Goal: Obtain resource: Obtain resource

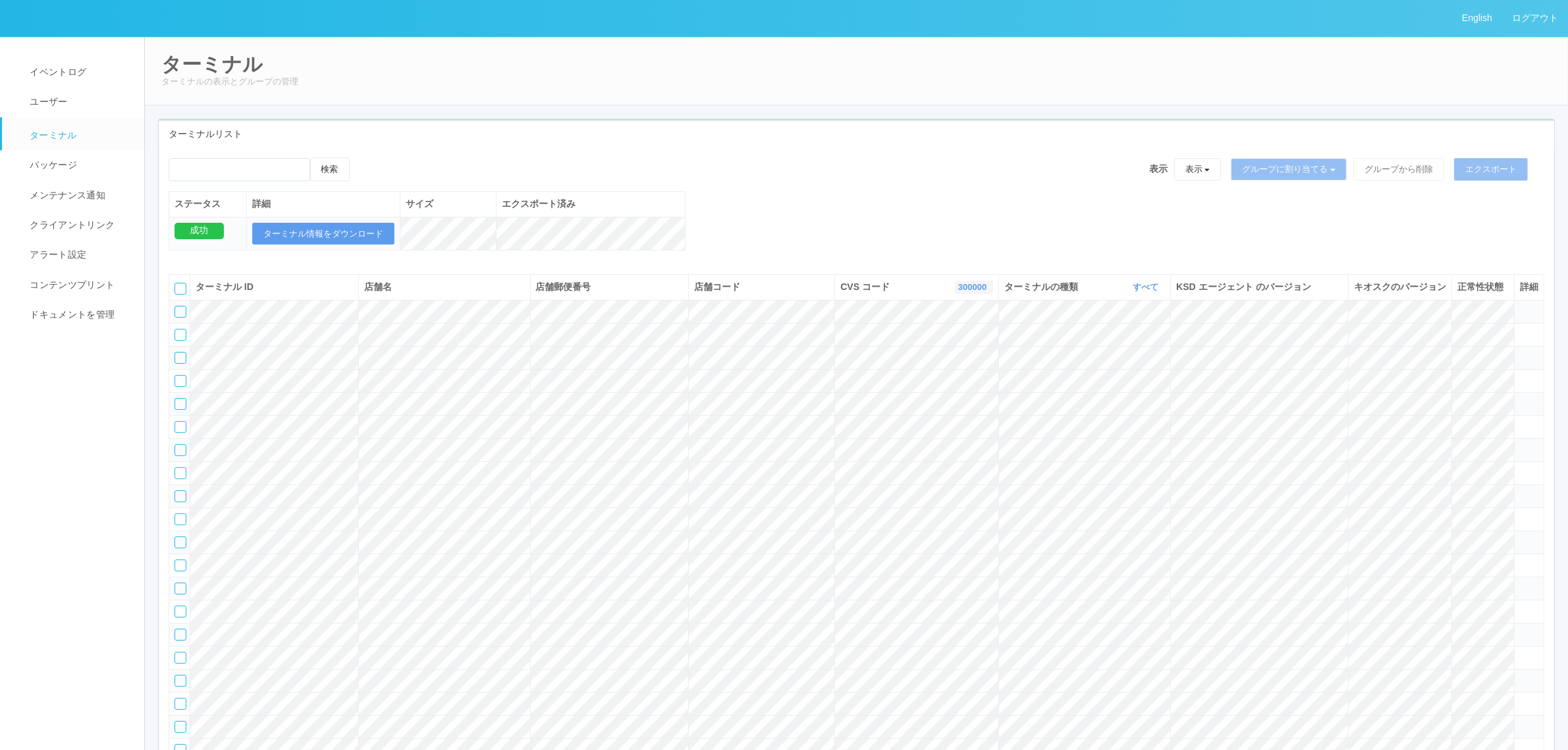
click at [963, 292] on link "300000" at bounding box center [974, 287] width 31 height 10
click at [949, 328] on link "300037" at bounding box center [940, 319] width 104 height 18
click at [759, 216] on div "検索 表示 表示 すべてのターミナル 未割り当てのターミナル グループを追加 グループ名を編集 アーカイブ済みのターミナル グループに割り当てる グループを追…" at bounding box center [856, 211] width 1396 height 107
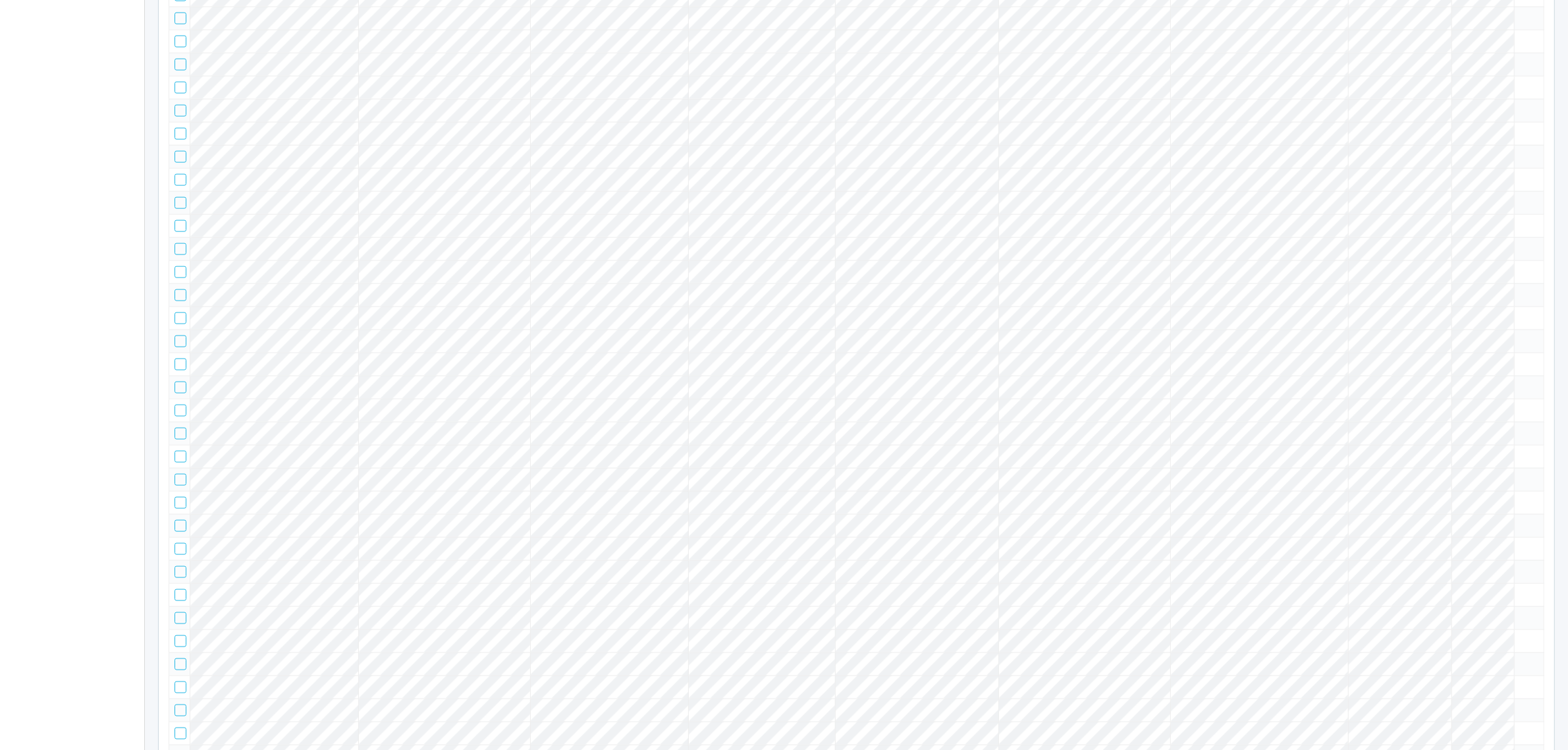
scroll to position [0, 0]
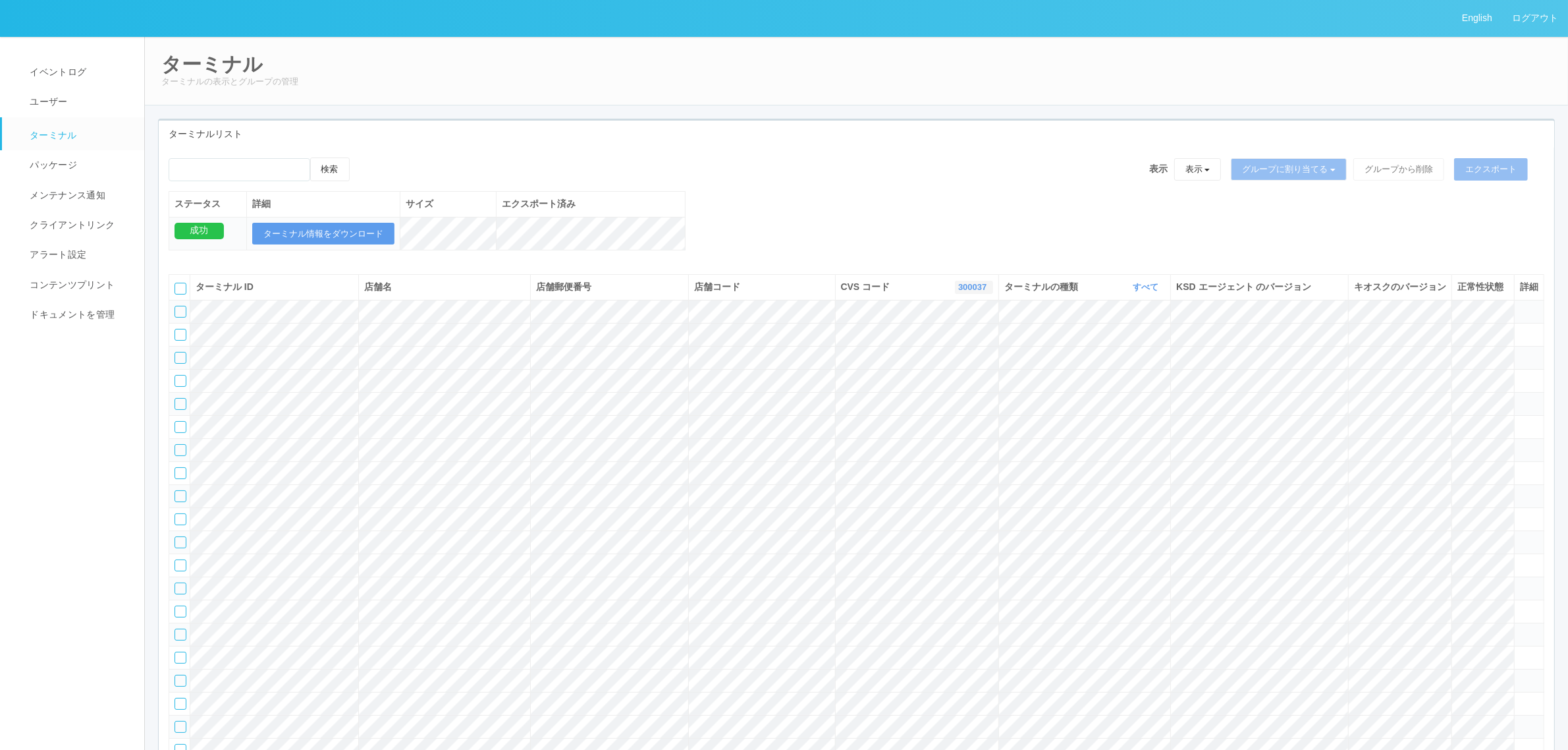
click at [959, 292] on link "300037" at bounding box center [974, 287] width 31 height 10
click at [972, 361] on link "115110" at bounding box center [940, 352] width 104 height 18
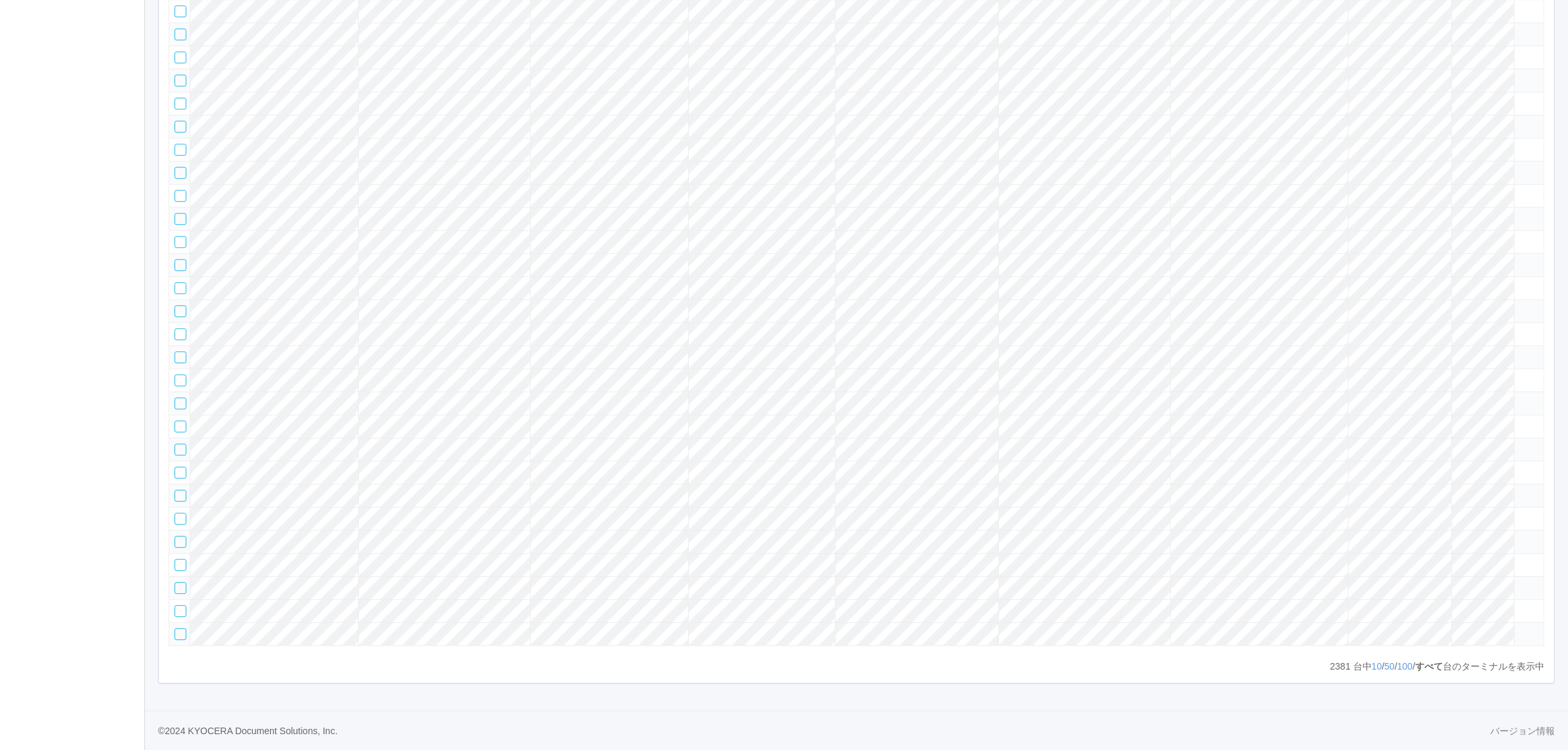
scroll to position [0, 0]
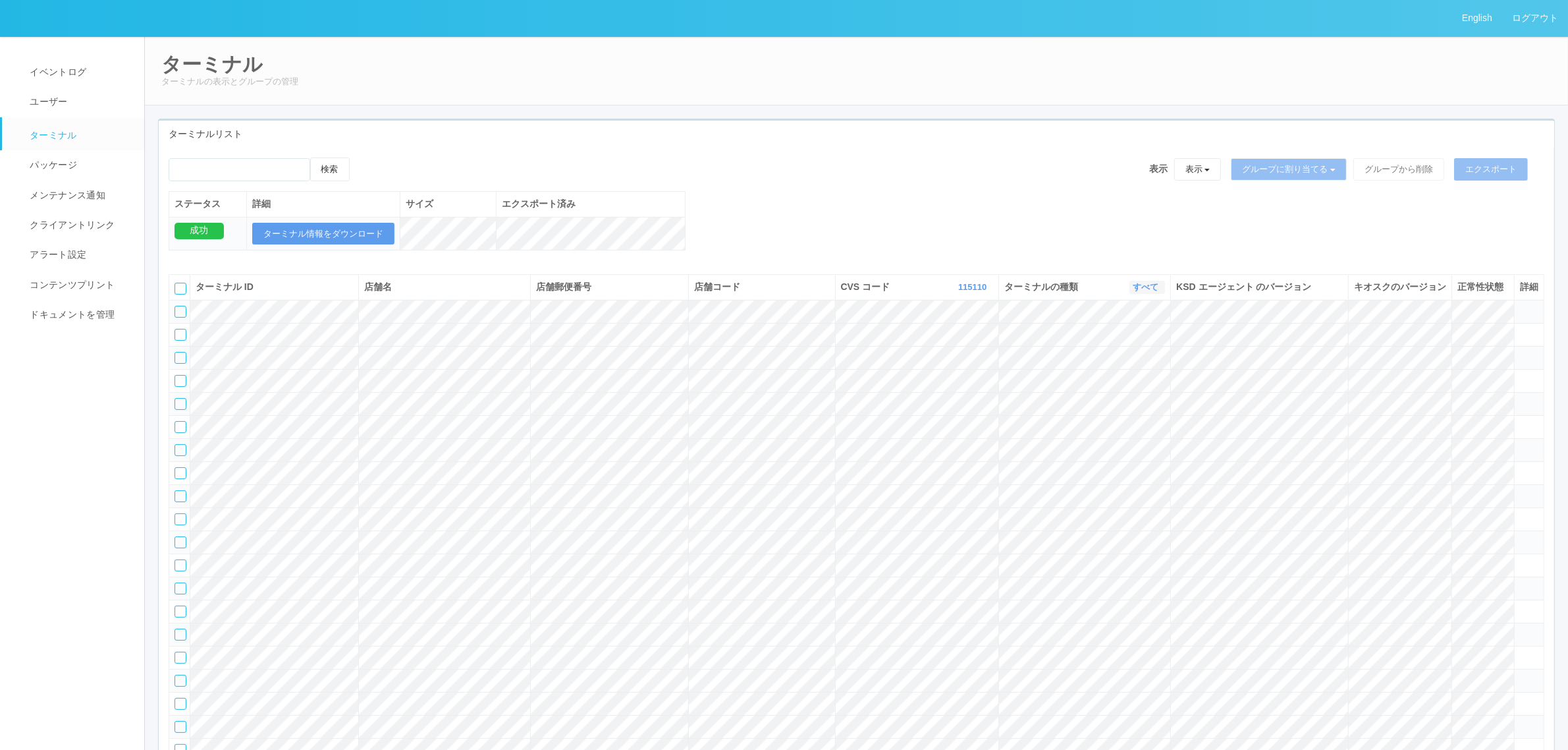
click at [1140, 292] on link "すべて" at bounding box center [1147, 287] width 29 height 10
click at [1111, 347] on span "キオスク" at bounding box center [1095, 341] width 43 height 10
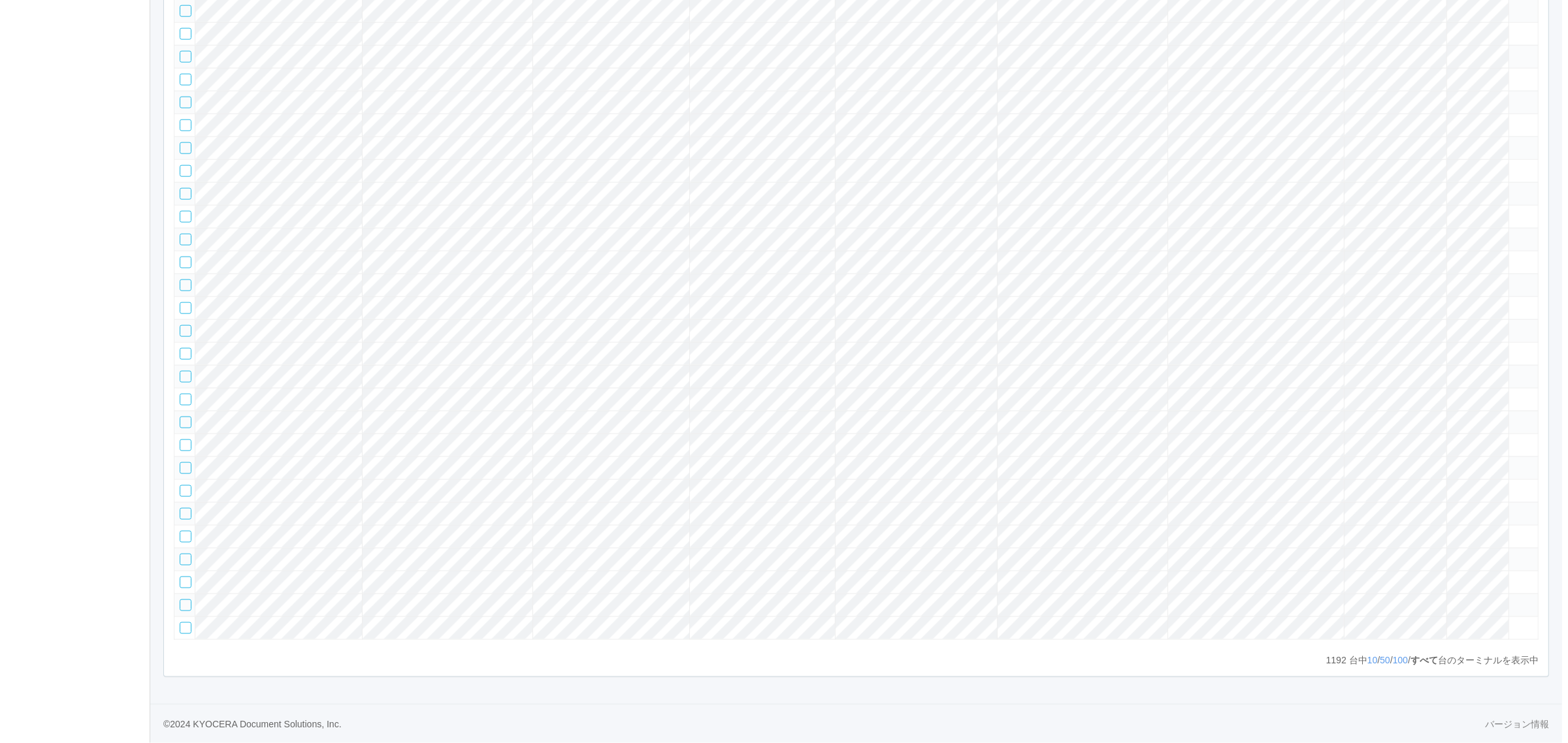
scroll to position [34492, 0]
click at [1442, 571] on tr at bounding box center [849, 582] width 1364 height 23
click at [1508, 576] on icon at bounding box center [1508, 576] width 0 height 0
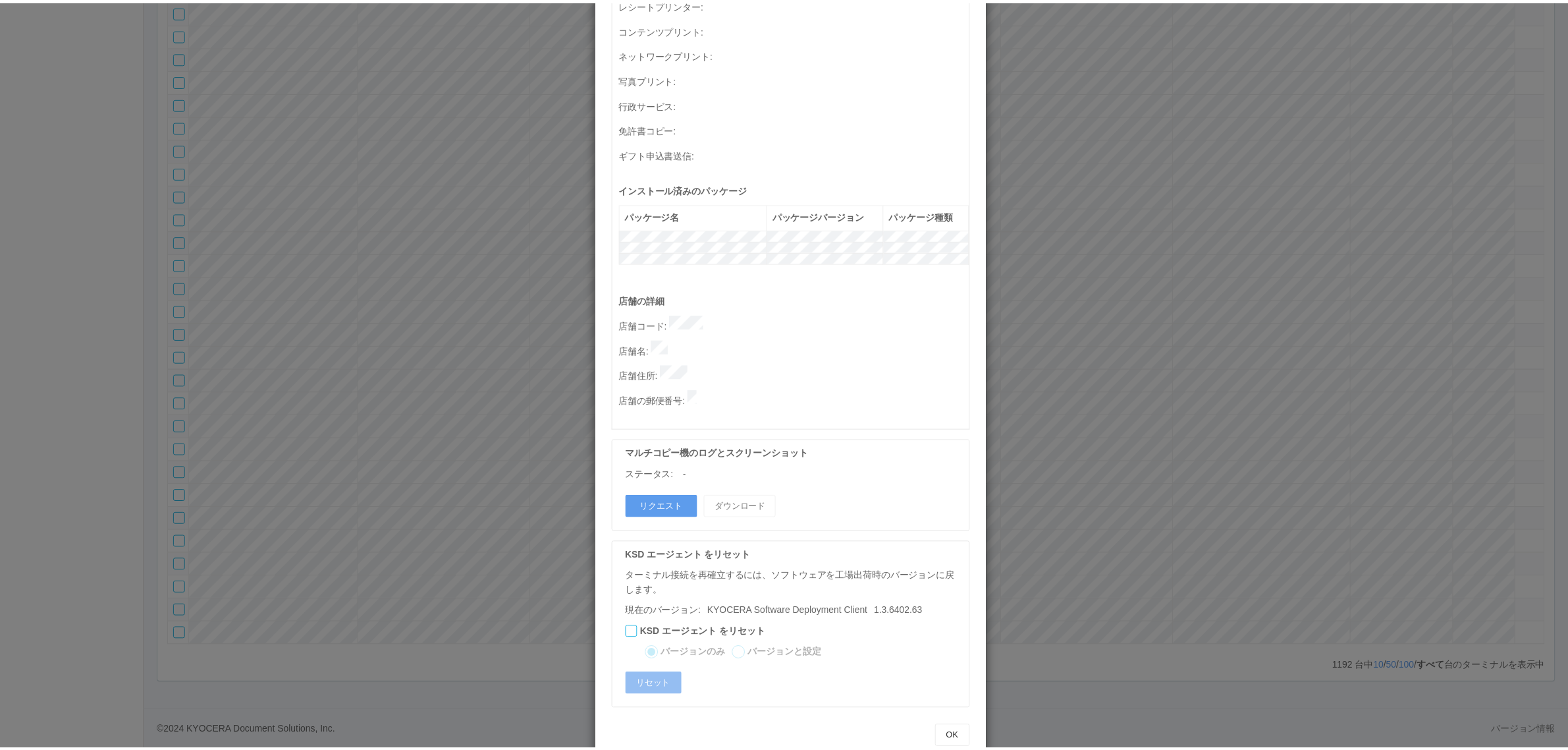
scroll to position [0, 0]
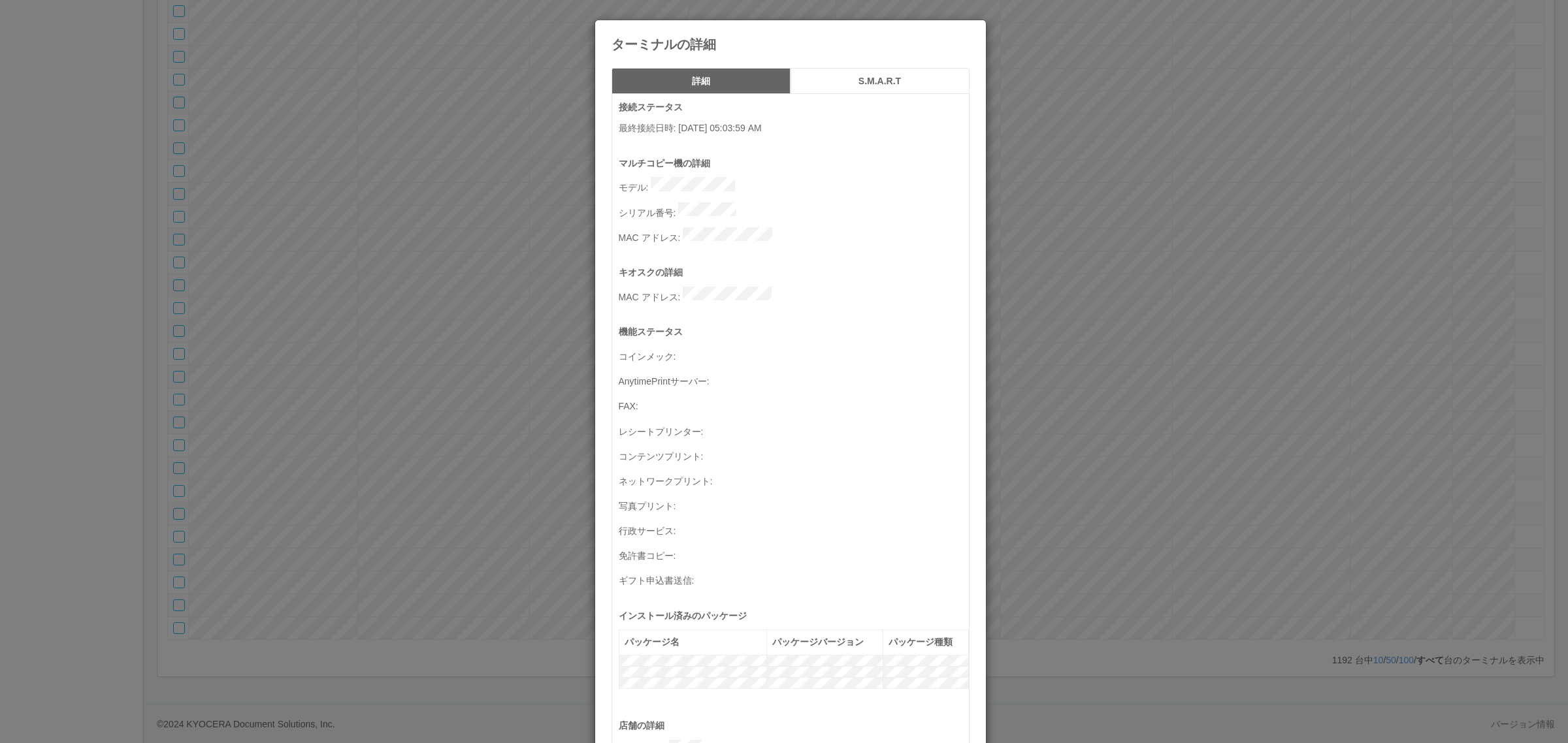
click at [1122, 519] on div "ターミナルの詳細 詳細 S.M.A.R.T 接続ステータス 最終接続日時 : [DATE] 05:03:59 AM マルチコピー機の詳細 モデル : シリアル…" at bounding box center [784, 372] width 1568 height 743
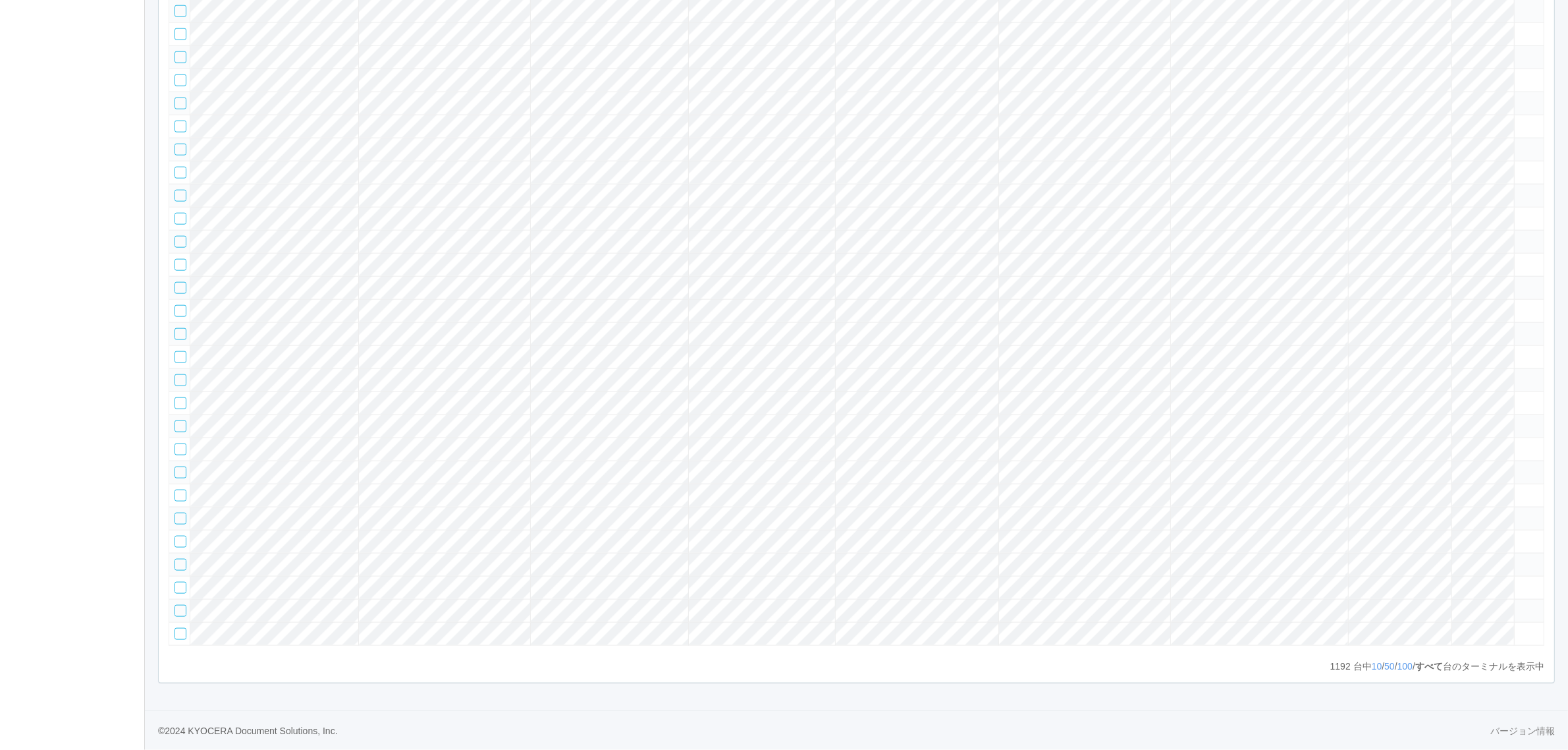
scroll to position [28664, 0]
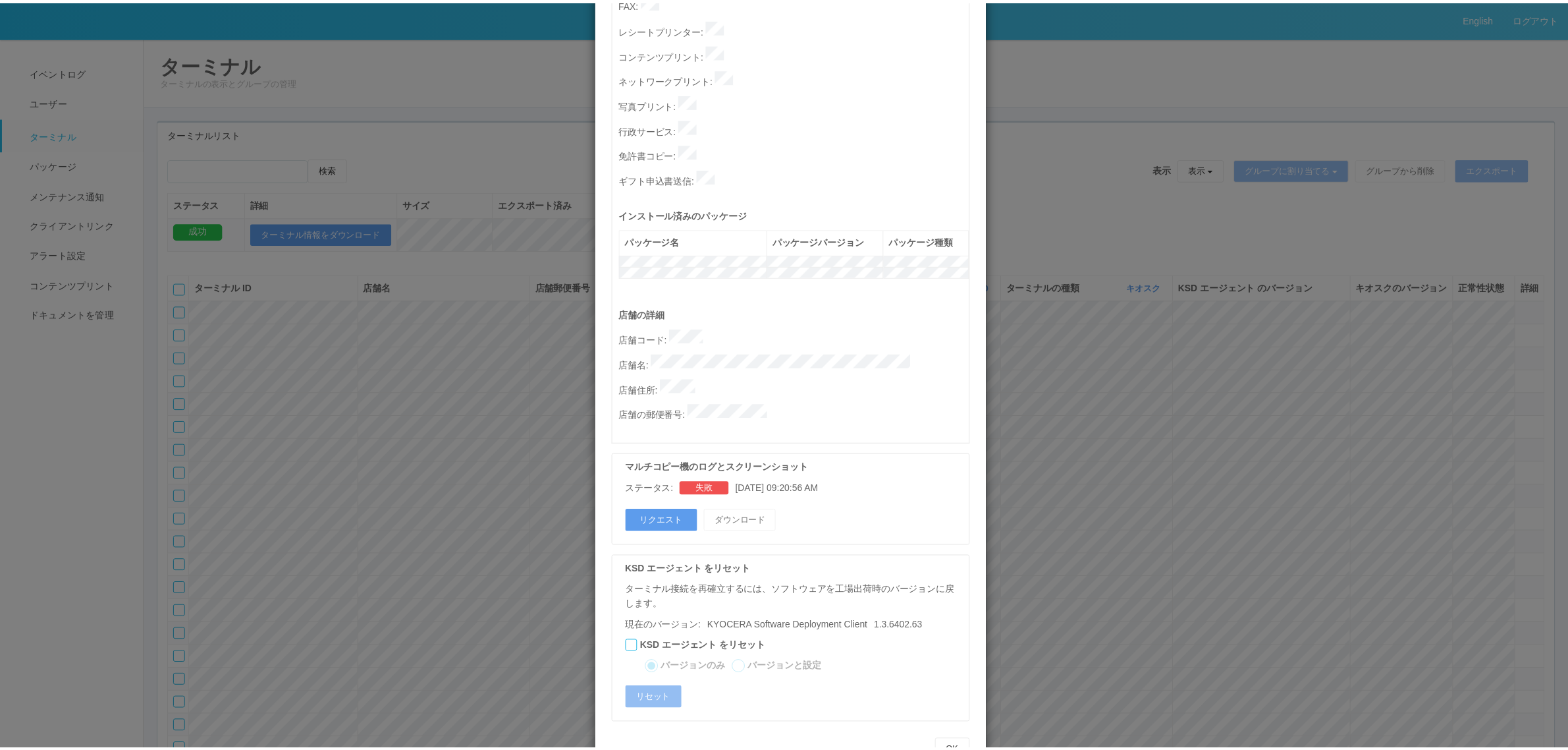
scroll to position [0, 0]
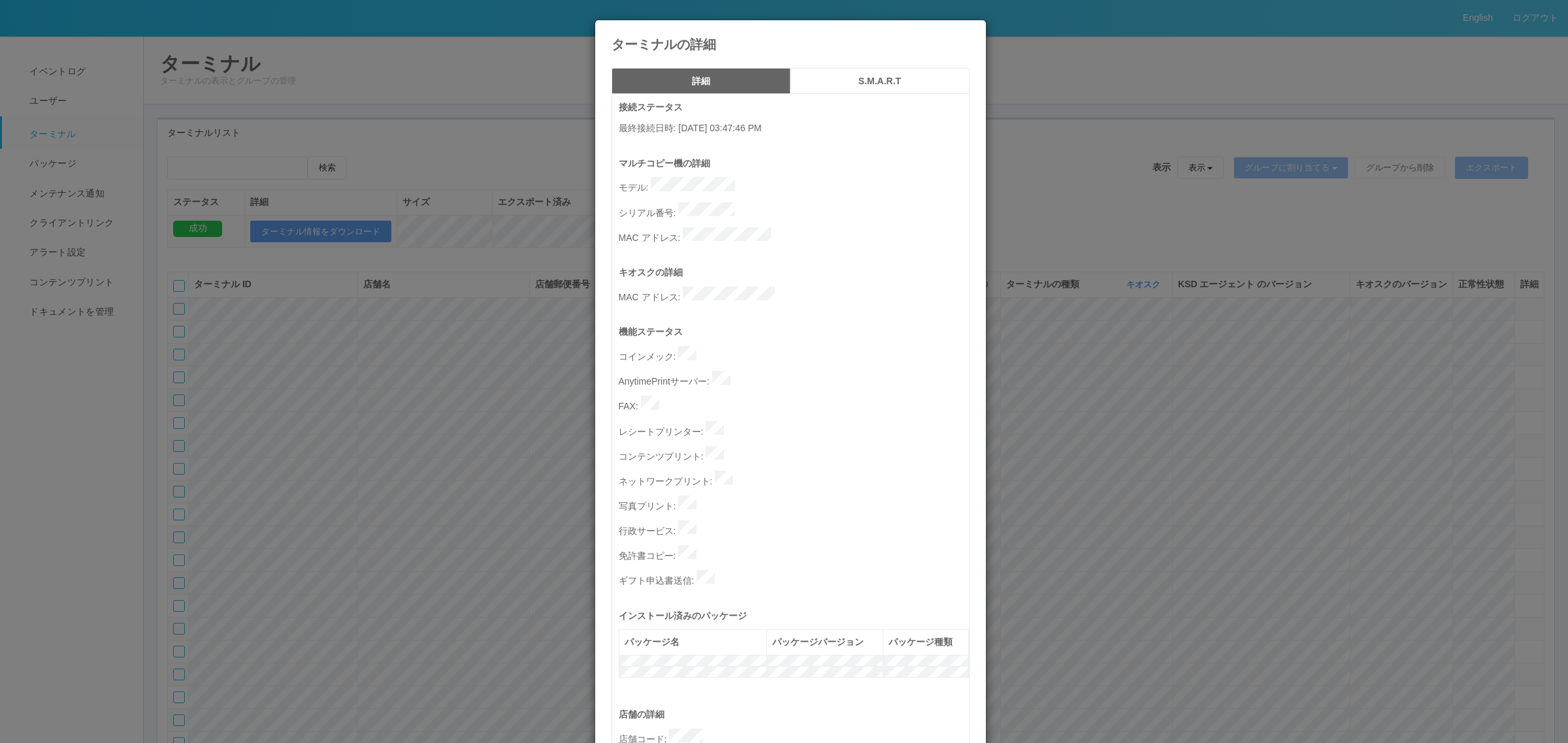
drag, startPoint x: 959, startPoint y: 33, endPoint x: 895, endPoint y: 74, distance: 76.0
click at [969, 30] on icon at bounding box center [969, 30] width 0 height 0
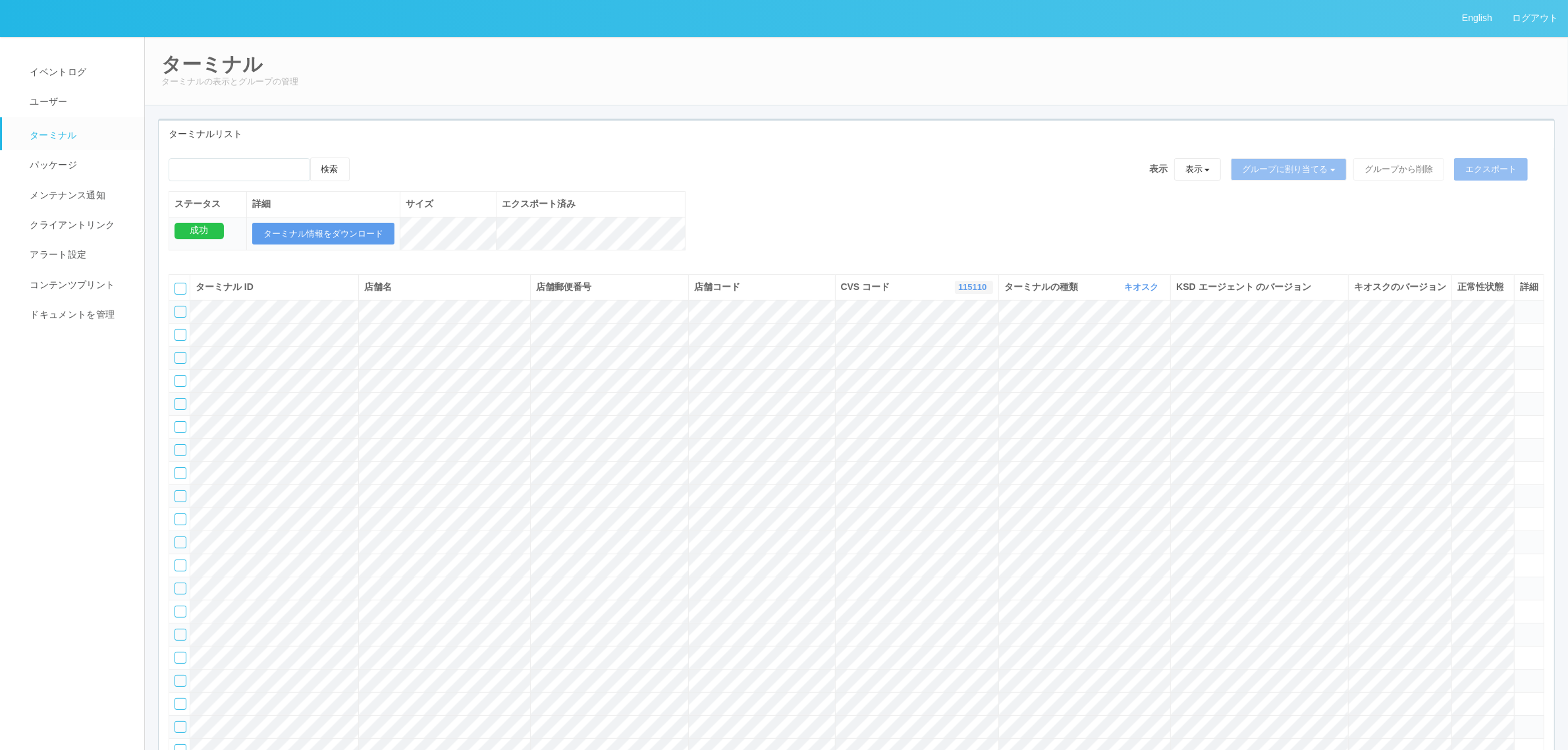
click at [976, 292] on link "115110" at bounding box center [974, 287] width 31 height 10
click at [959, 320] on link "300037" at bounding box center [940, 311] width 104 height 18
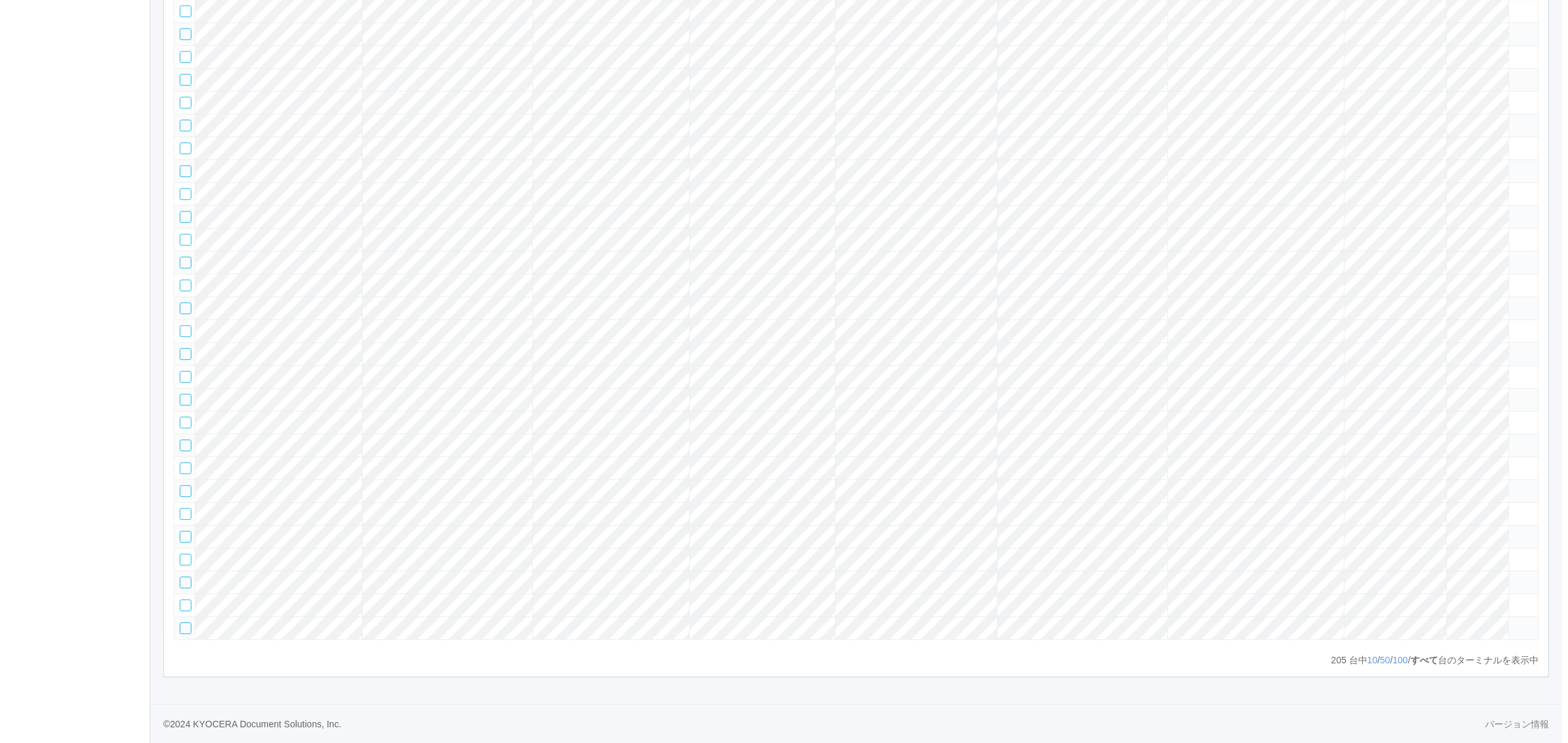
scroll to position [5661, 0]
click at [529, 205] on tr at bounding box center [849, 216] width 1364 height 23
click at [1508, 211] on icon at bounding box center [1508, 211] width 0 height 0
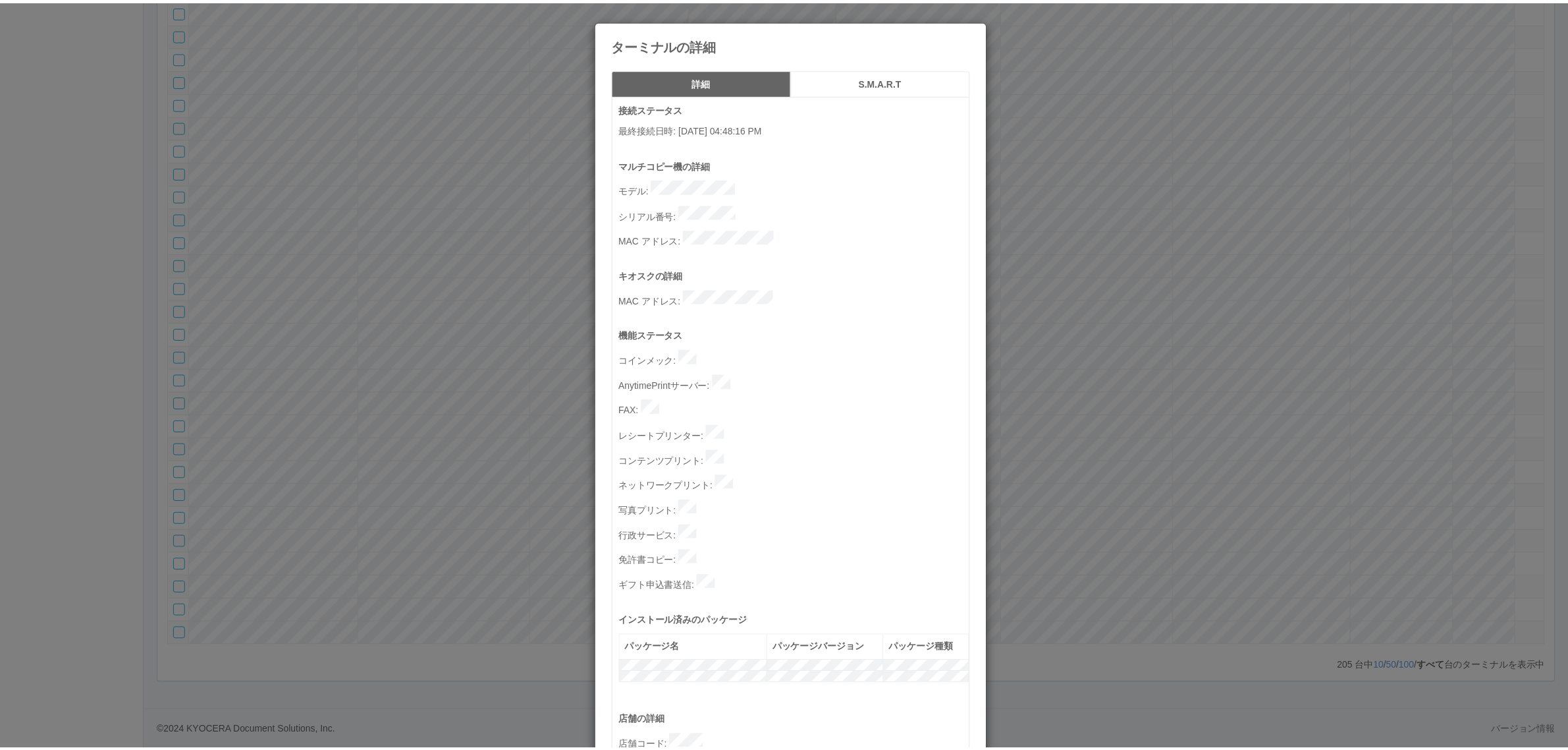
scroll to position [406, 0]
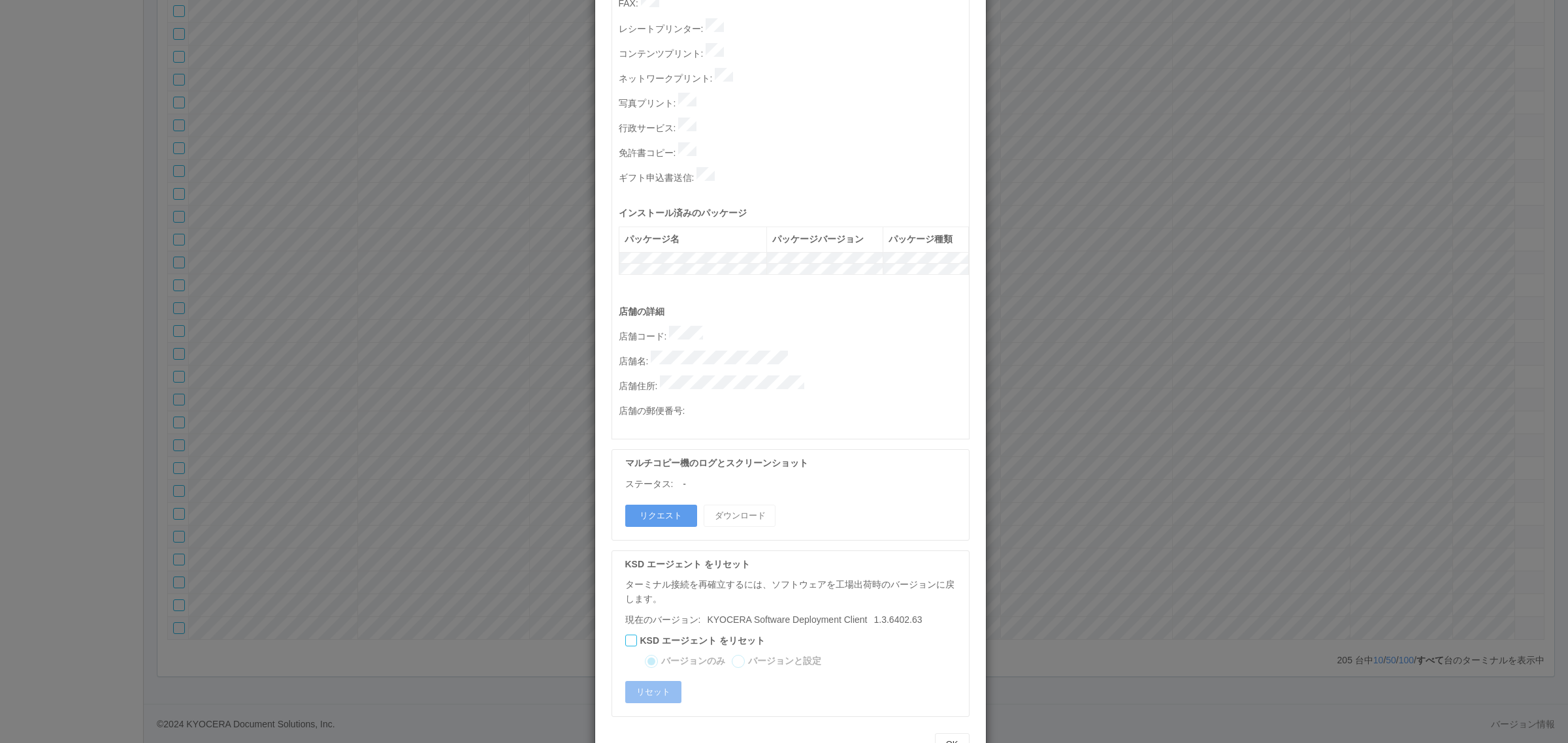
click at [1064, 331] on div "ターミナルの詳細 詳細 S.M.A.R.T 接続ステータス 最終接続日時 : [DATE] 04:48:16 PM マルチコピー機の詳細 モデル : シリアル…" at bounding box center [784, 372] width 1568 height 743
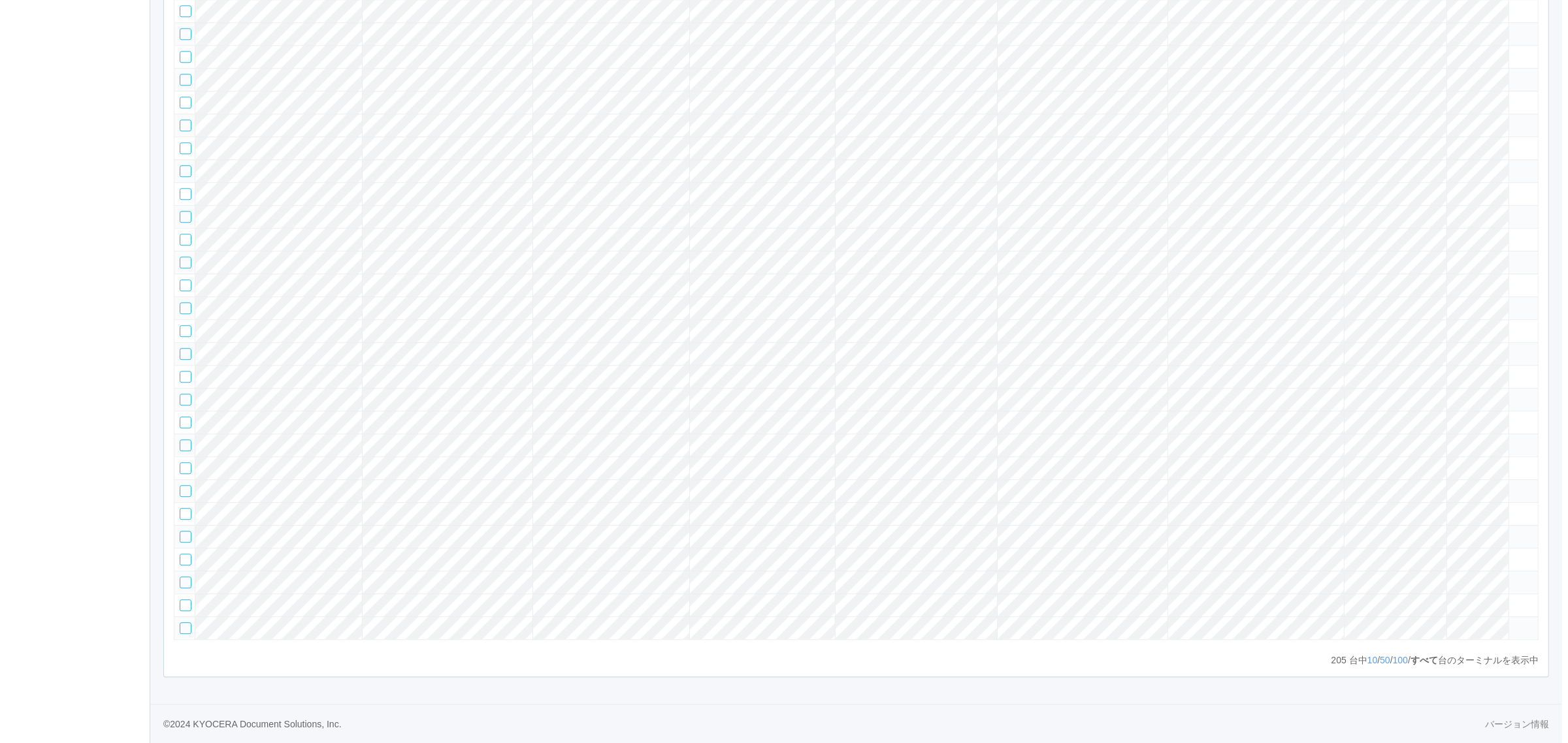
scroll to position [5661, 0]
click at [1424, 205] on tr at bounding box center [849, 216] width 1364 height 23
click at [1508, 211] on icon at bounding box center [1508, 211] width 0 height 0
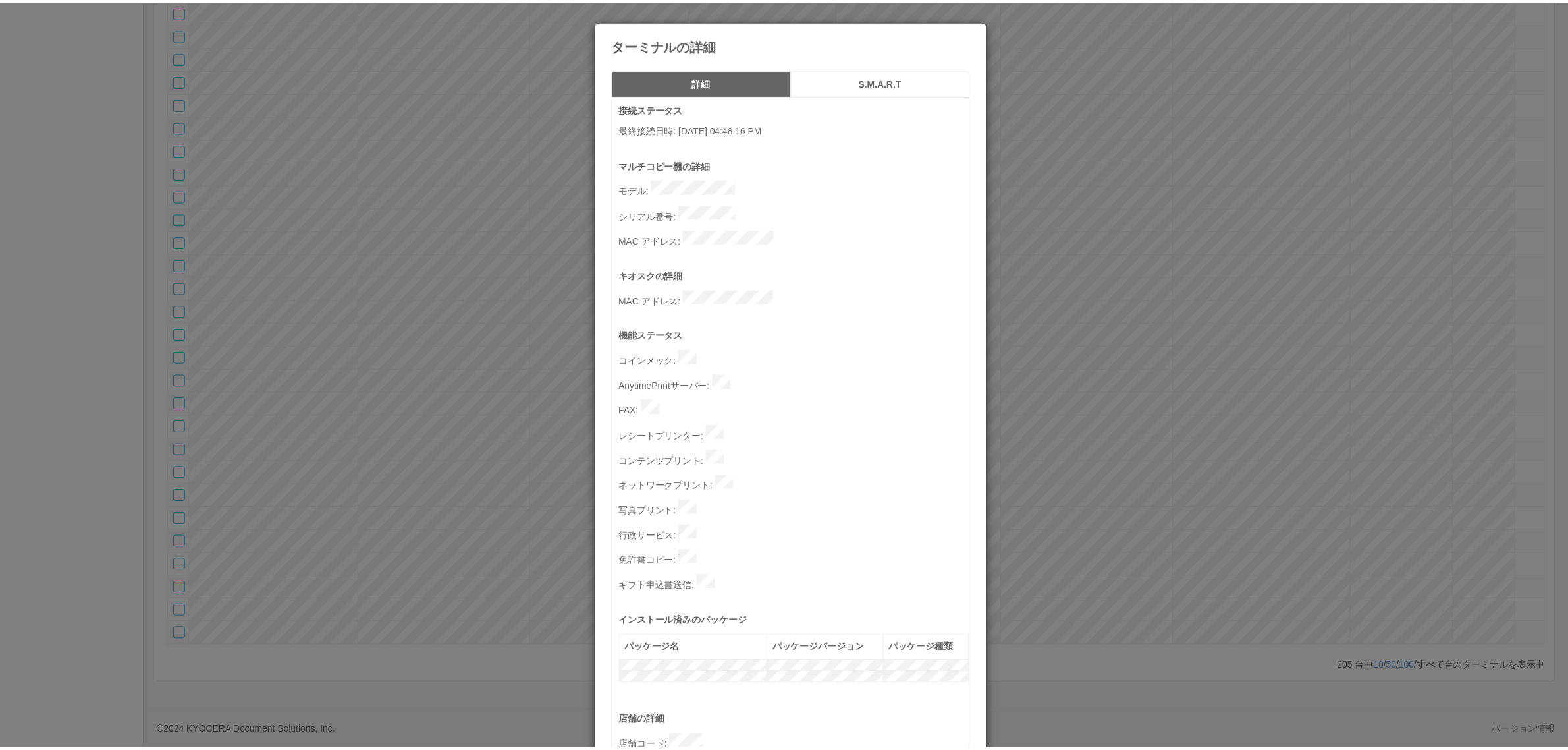
scroll to position [406, 0]
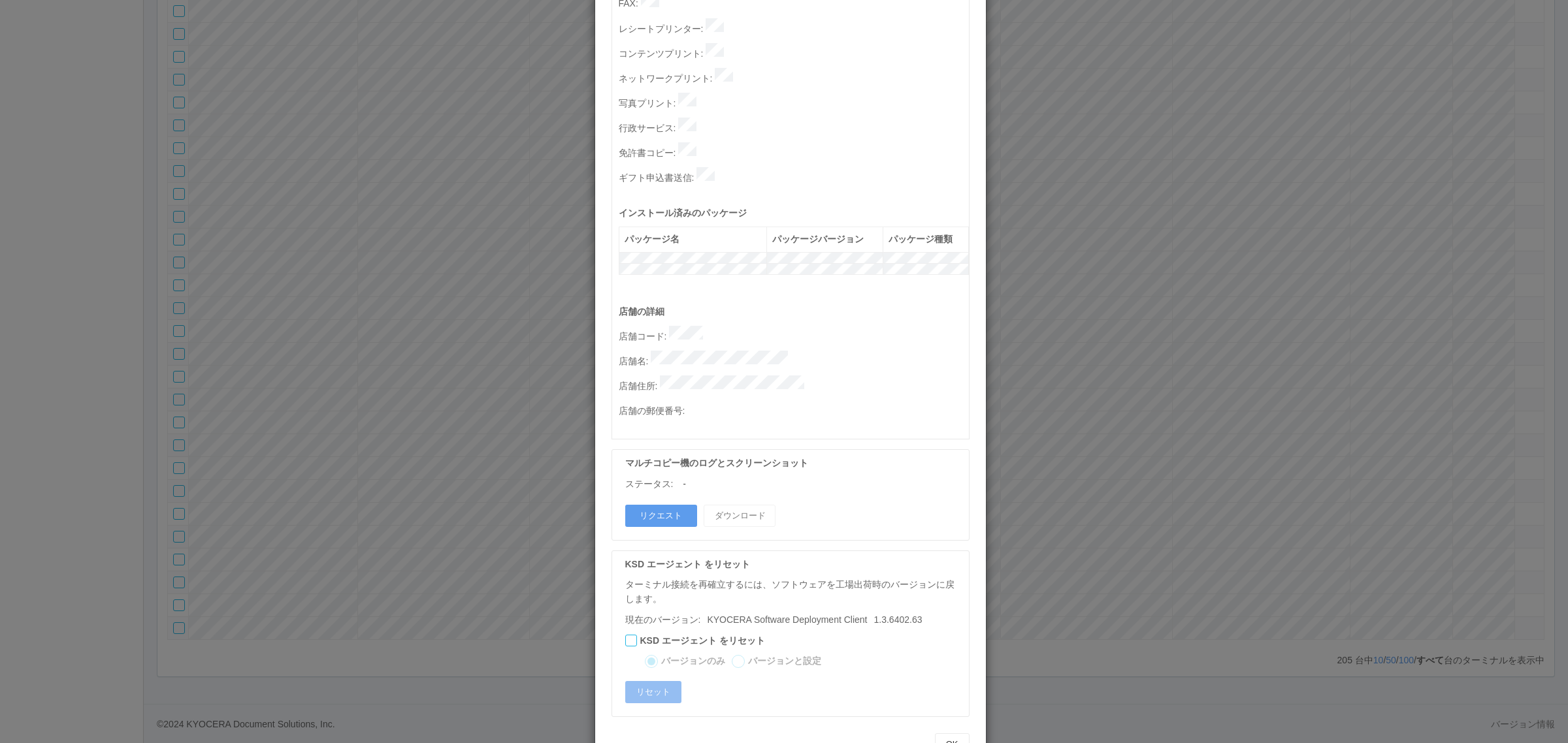
drag, startPoint x: 1075, startPoint y: 487, endPoint x: 1016, endPoint y: 487, distance: 59.0
click at [1073, 487] on div "ターミナルの詳細 詳細 S.M.A.R.T 接続ステータス 最終接続日時 : [DATE] 04:48:16 PM マルチコピー機の詳細 モデル : シリアル…" at bounding box center [784, 372] width 1568 height 743
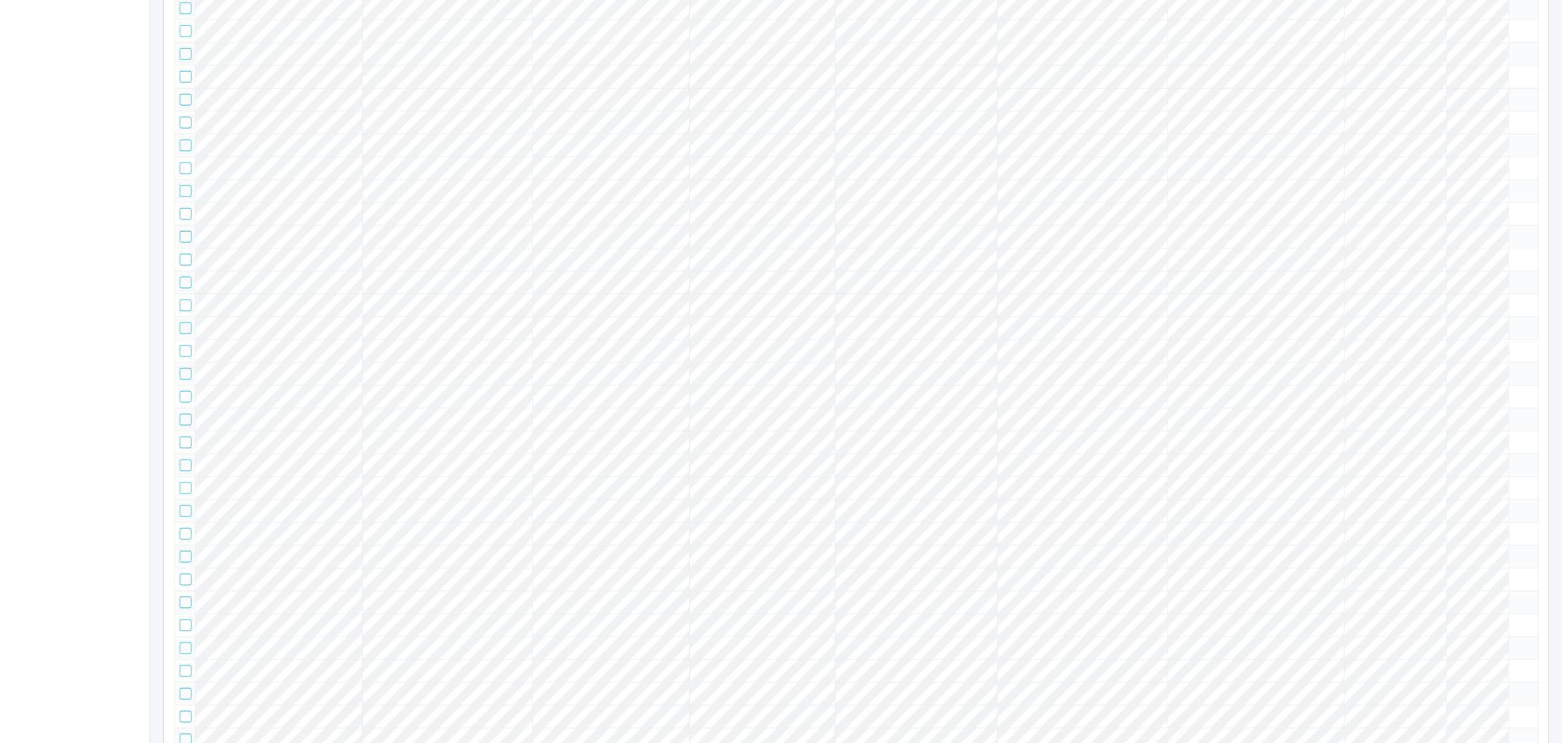
scroll to position [4773, 0]
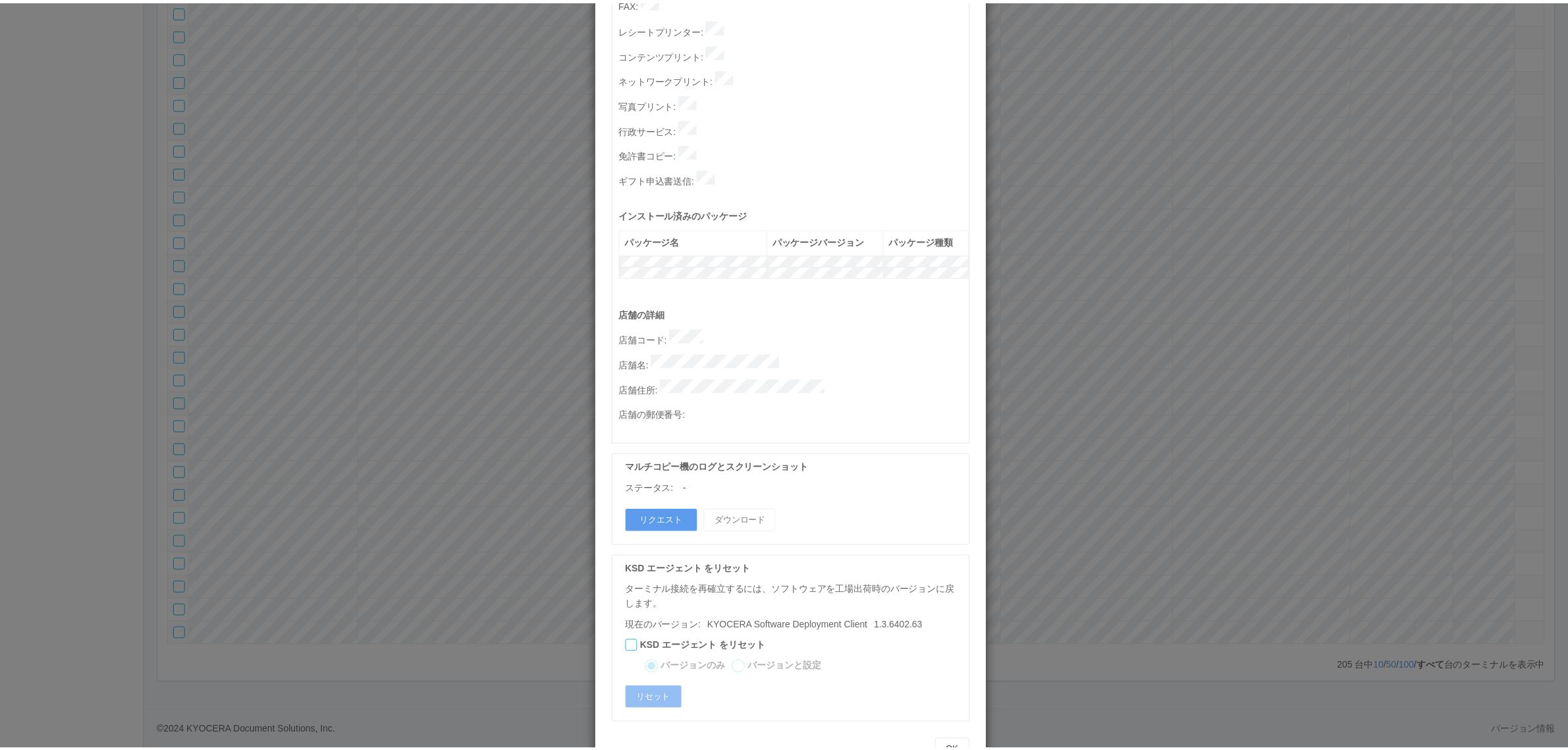
scroll to position [0, 0]
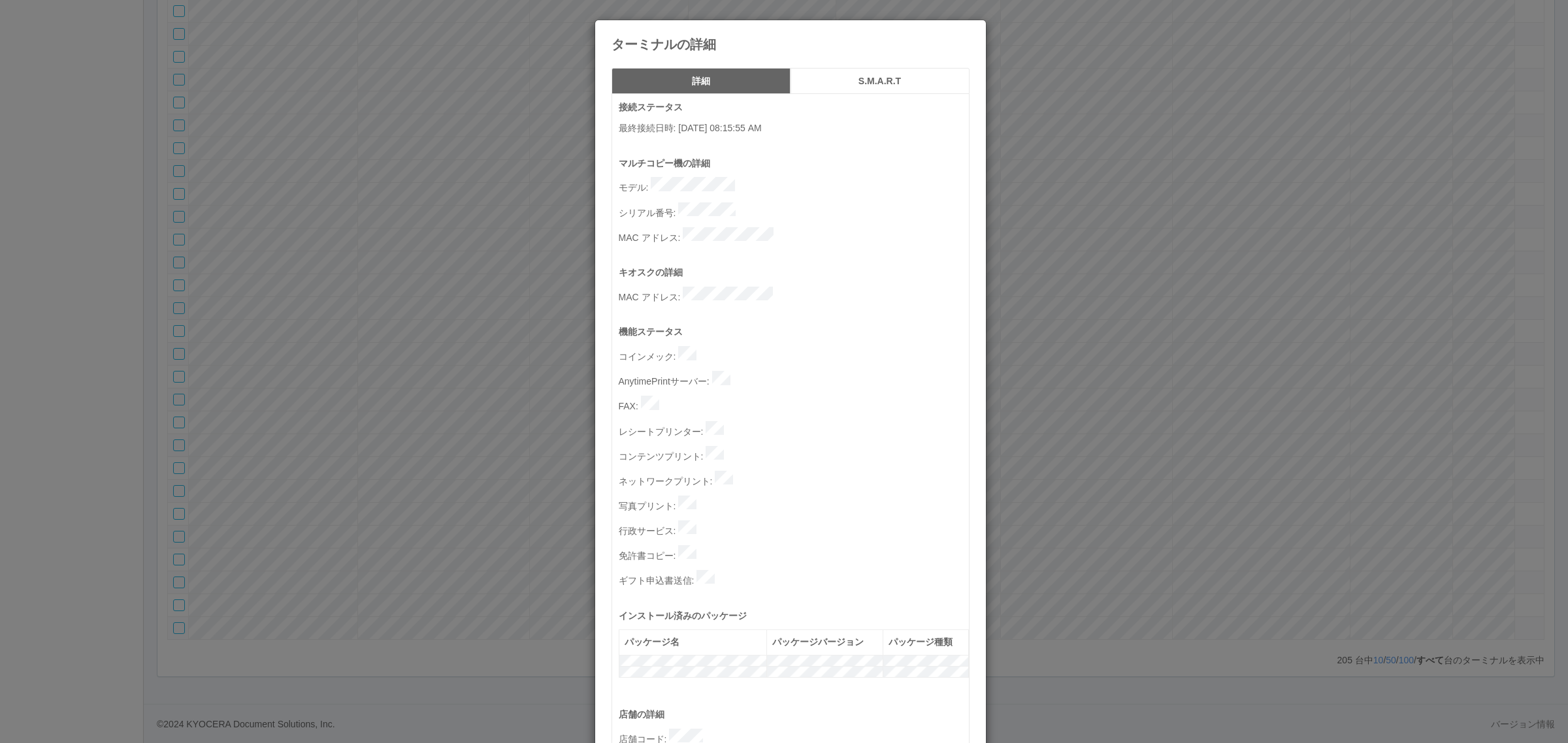
click at [406, 414] on div "ターミナルの詳細 詳細 S.M.A.R.T 接続ステータス 最終接続日時 : [DATE] 08:15:55 AM マルチコピー機の詳細 モデル : シリアル…" at bounding box center [784, 372] width 1568 height 743
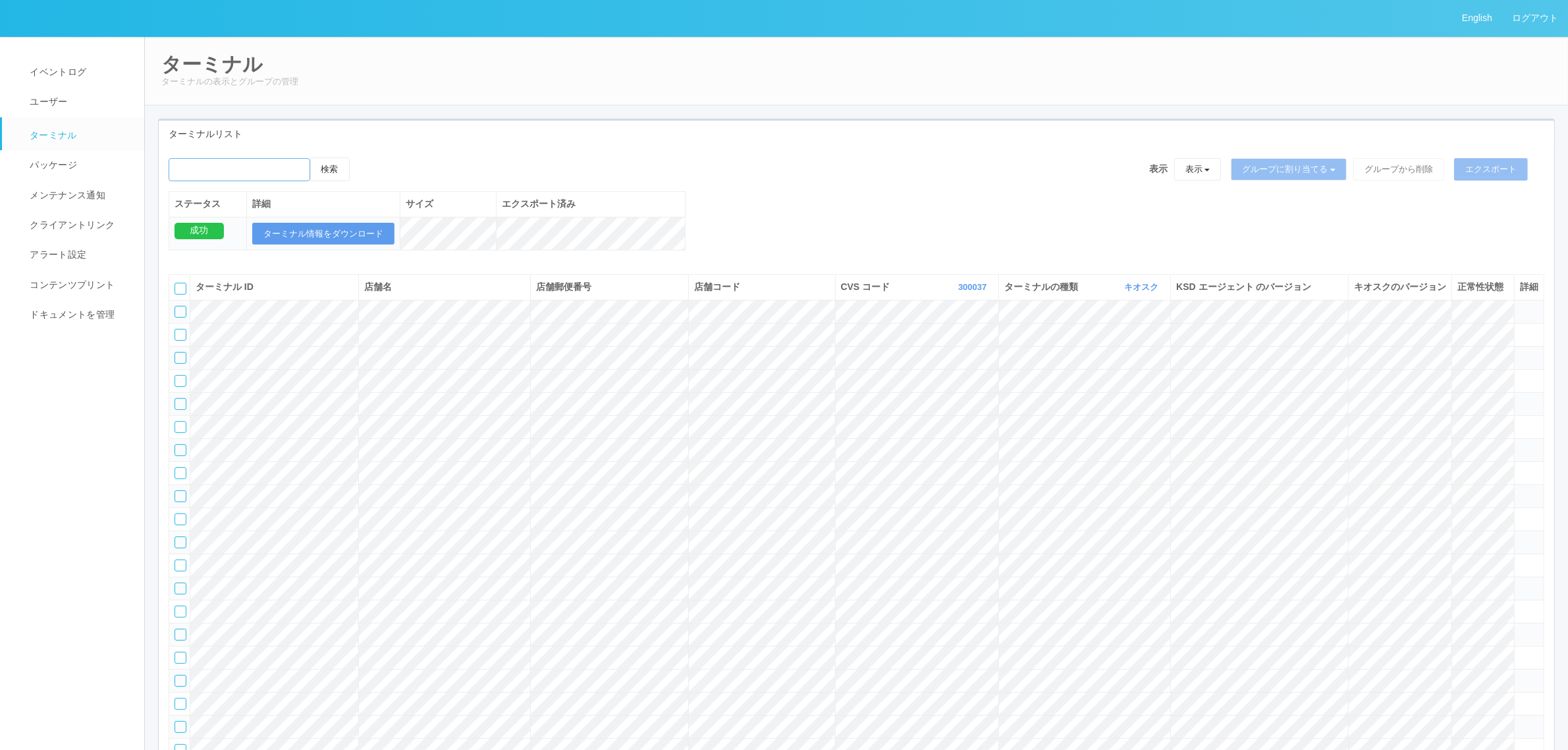
click at [291, 171] on input "emailSearch" at bounding box center [239, 169] width 142 height 23
type input "h"
type input "[PERSON_NAME]店"
click at [332, 166] on button "検索" at bounding box center [329, 170] width 39 height 24
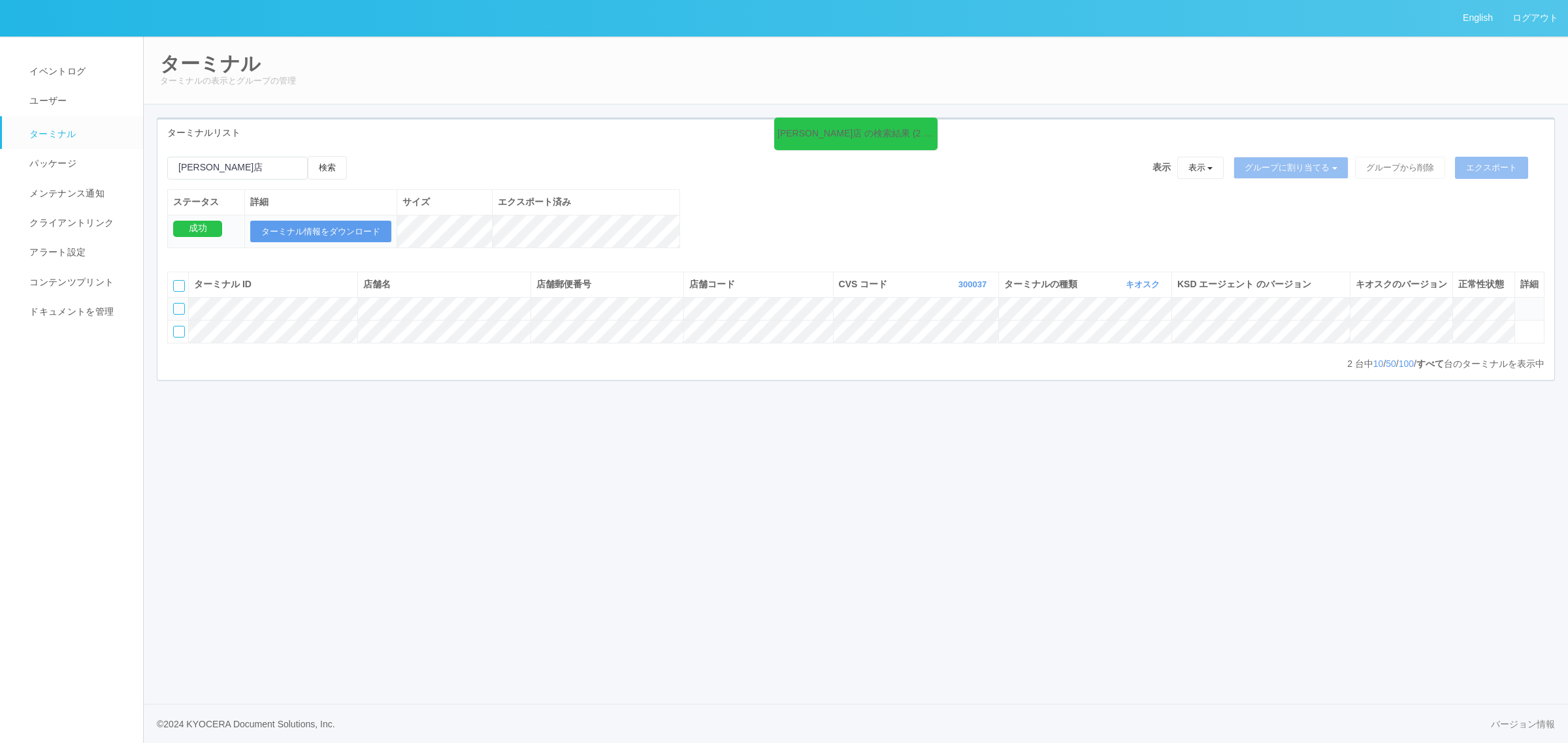
click at [543, 572] on div "English ログアウト イベントログ ユーザー ターミナル パッケージ メンテナンス通知 クライアントリンク アラート設定 コンテンツプリント ドキュメン…" at bounding box center [784, 372] width 1568 height 743
click at [970, 289] on link "300037" at bounding box center [973, 284] width 31 height 10
click at [945, 321] on link "300024" at bounding box center [941, 312] width 103 height 17
drag, startPoint x: 267, startPoint y: 170, endPoint x: 6, endPoint y: 159, distance: 261.2
click at [6, 159] on div "English ログアウト イベントログ ユーザー ターミナル パッケージ メンテナンス通知 クライアントリンク アラート設定 コンテンツプリント ドキュメン…" at bounding box center [784, 372] width 1568 height 743
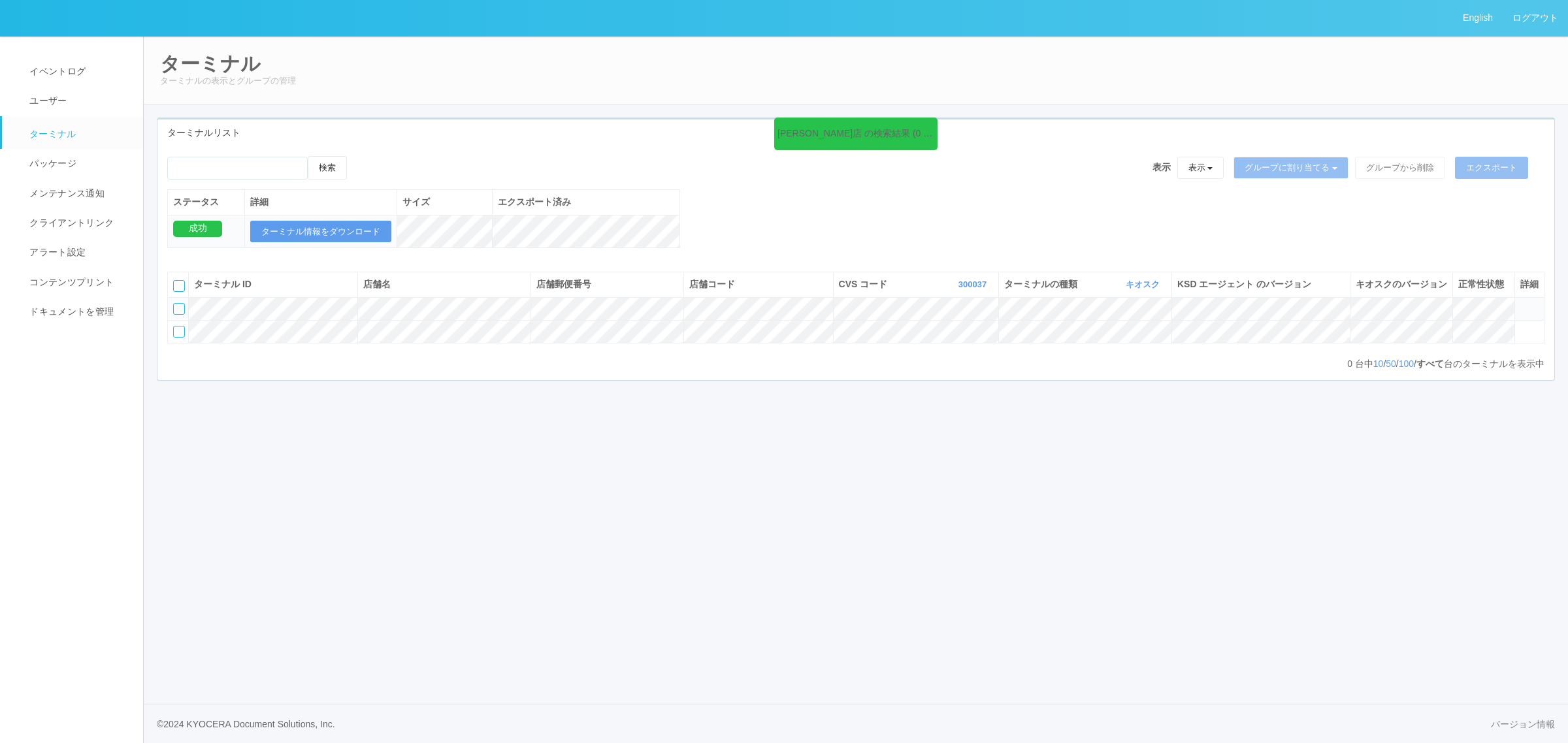
click at [933, 124] on icon at bounding box center [934, 125] width 2 height 10
click at [706, 158] on div "検索 表示 表示 すべてのターミナル 未割り当てのターミナル グループを追加 グループ名を編集 アーカイブ済みのターミナル グループに割り当てる グループを追…" at bounding box center [856, 173] width 1377 height 33
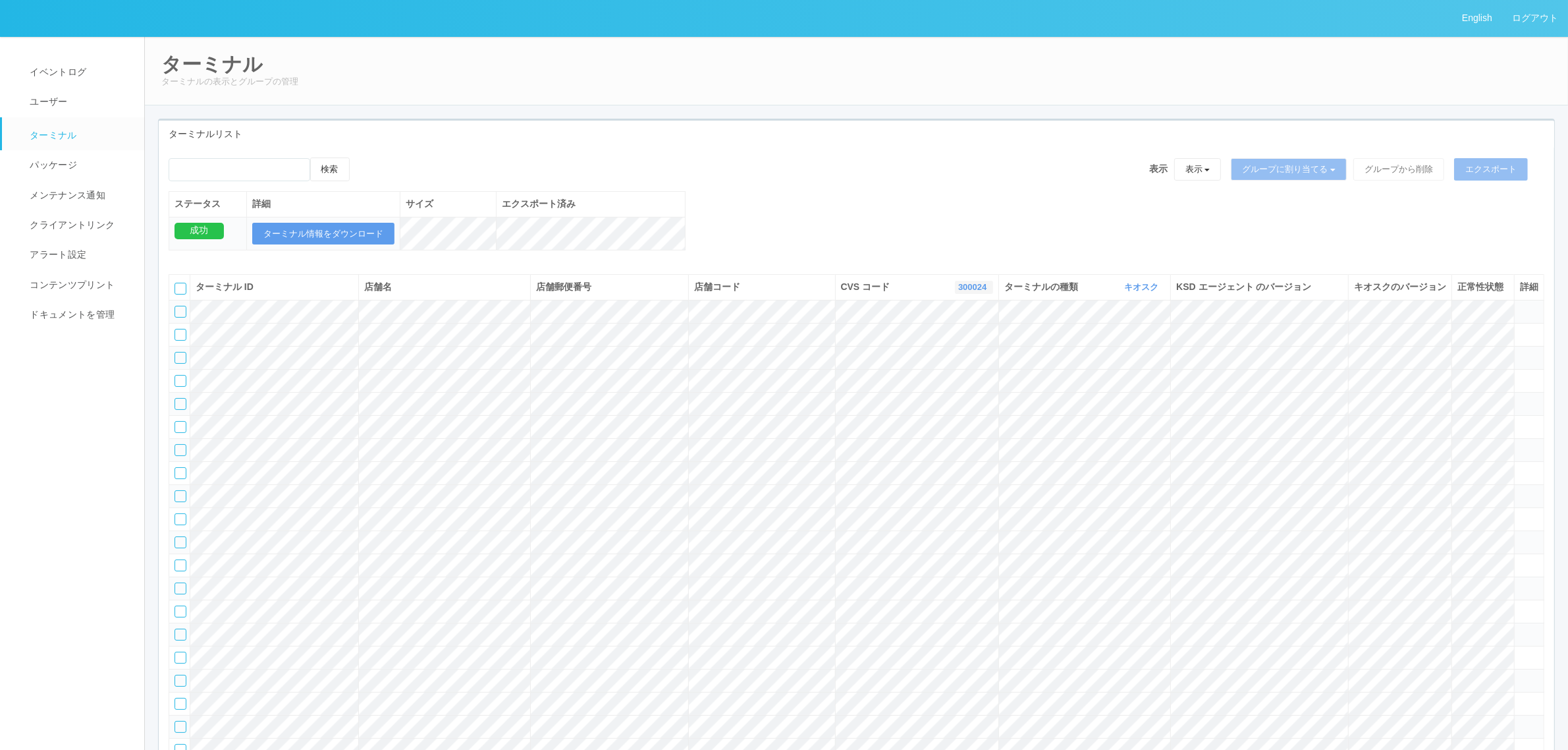
click at [966, 292] on link "300024" at bounding box center [974, 287] width 31 height 10
click at [937, 347] on span "300024" at bounding box center [920, 341] width 38 height 10
click at [893, 203] on div "検索 表示 表示 すべてのターミナル 未割り当てのターミナル グループを追加 グループ名を編集 アーカイブ済みのターミナル グループに割り当てる グループを追…" at bounding box center [856, 211] width 1396 height 107
click at [183, 295] on div at bounding box center [180, 288] width 12 height 12
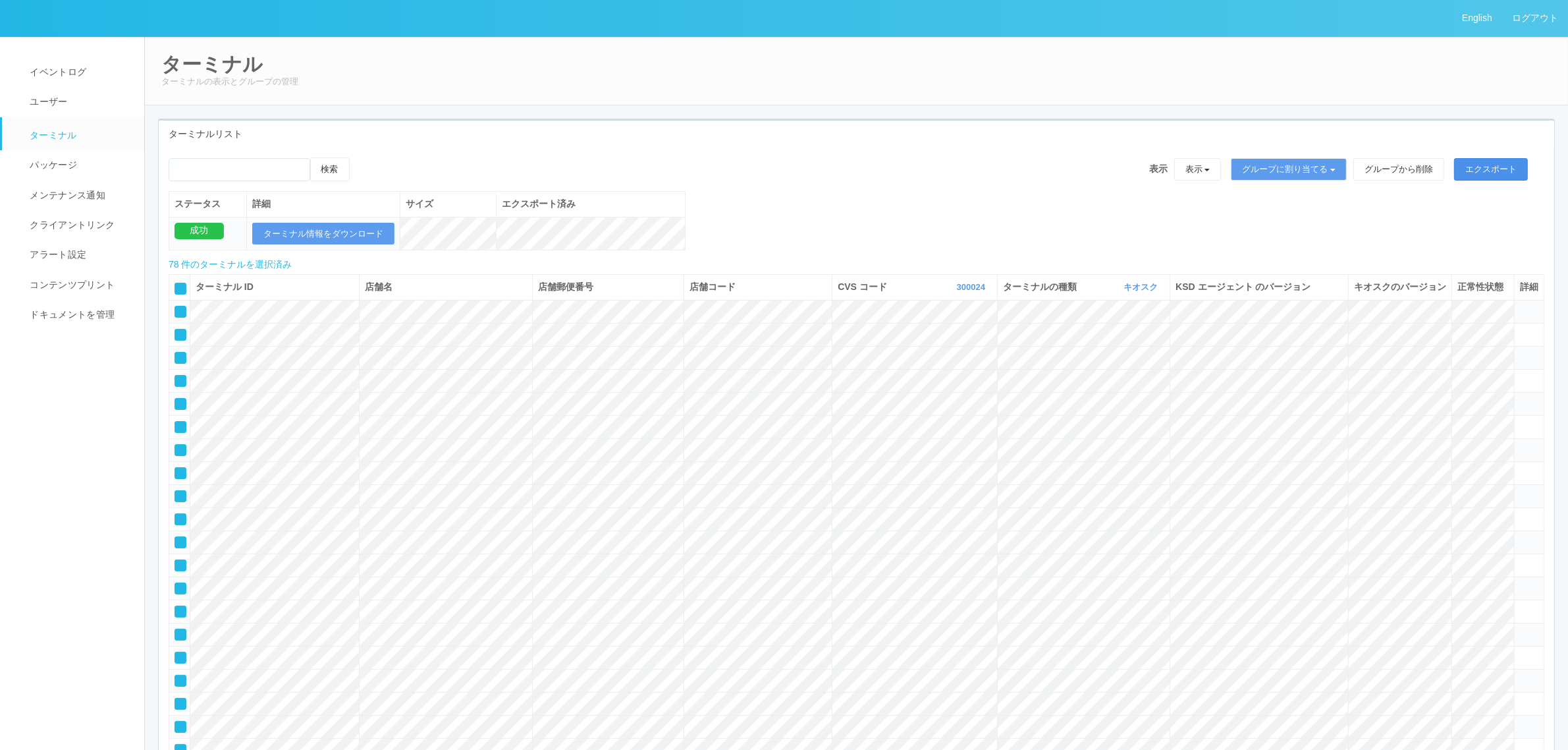
click at [1499, 169] on button "エクスポート" at bounding box center [1491, 169] width 74 height 22
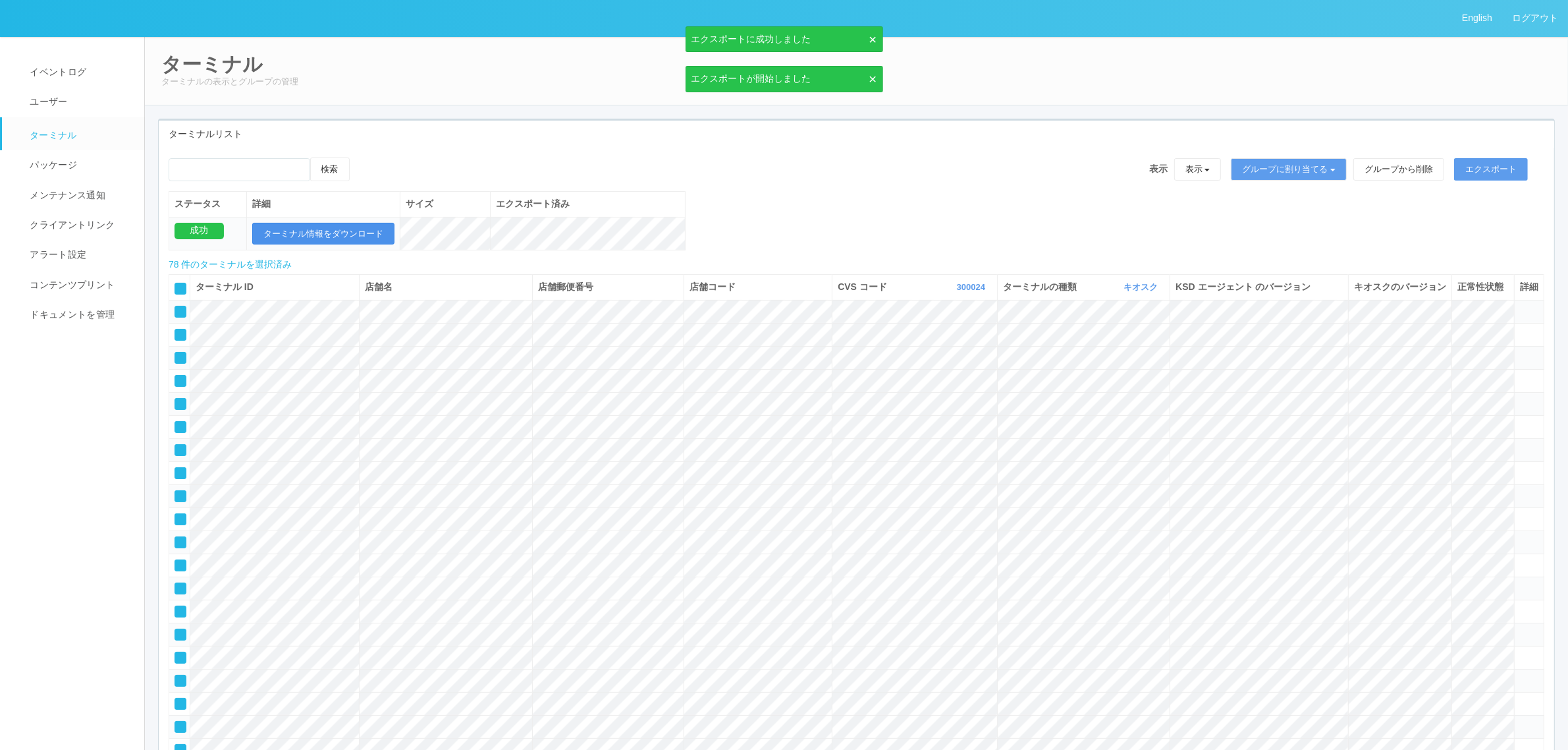
click at [368, 228] on button "ターミナル情報をダウンロード" at bounding box center [324, 234] width 143 height 22
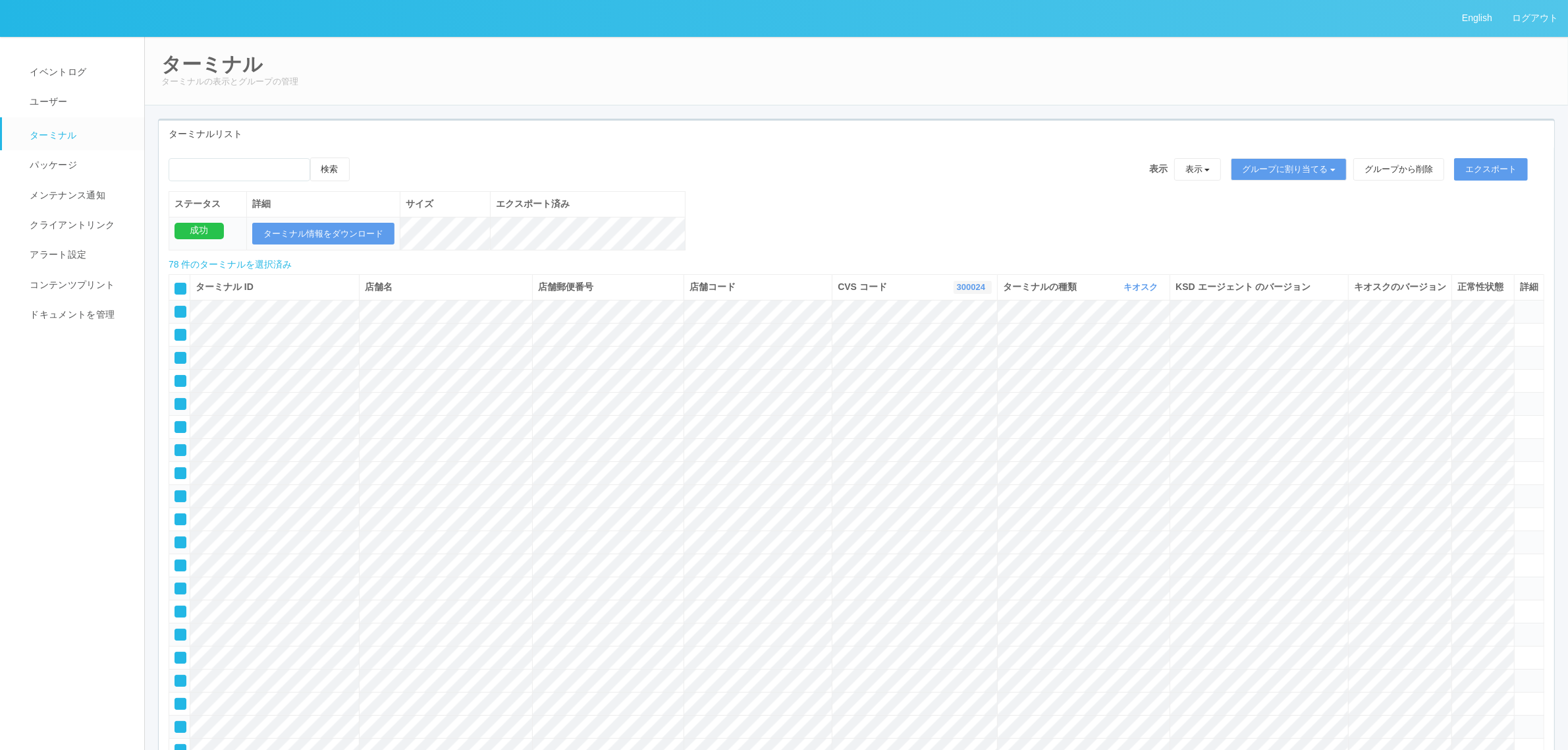
click at [963, 292] on link "300024" at bounding box center [972, 287] width 31 height 10
click at [972, 358] on link "300037" at bounding box center [939, 349] width 104 height 18
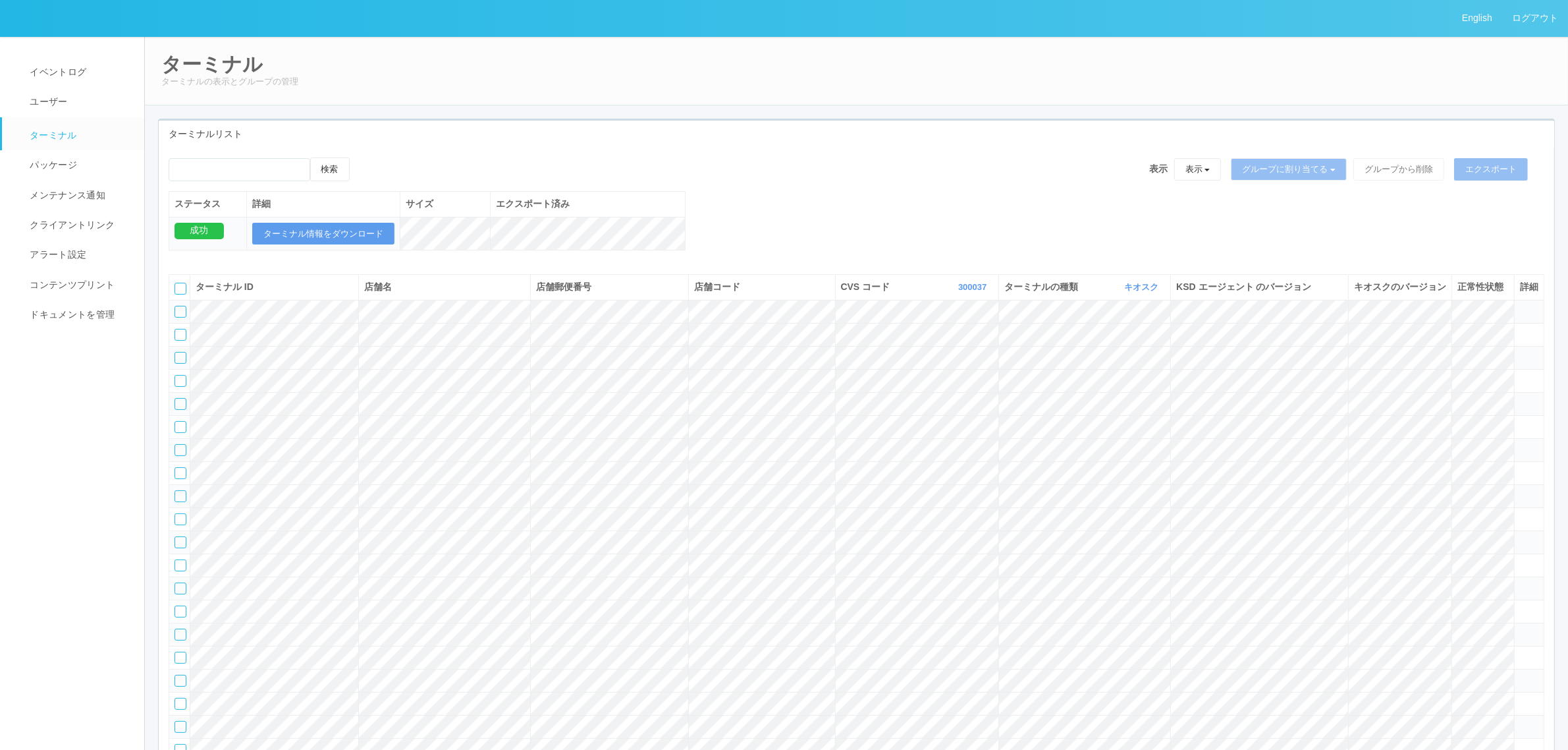
click at [176, 295] on div at bounding box center [180, 288] width 12 height 12
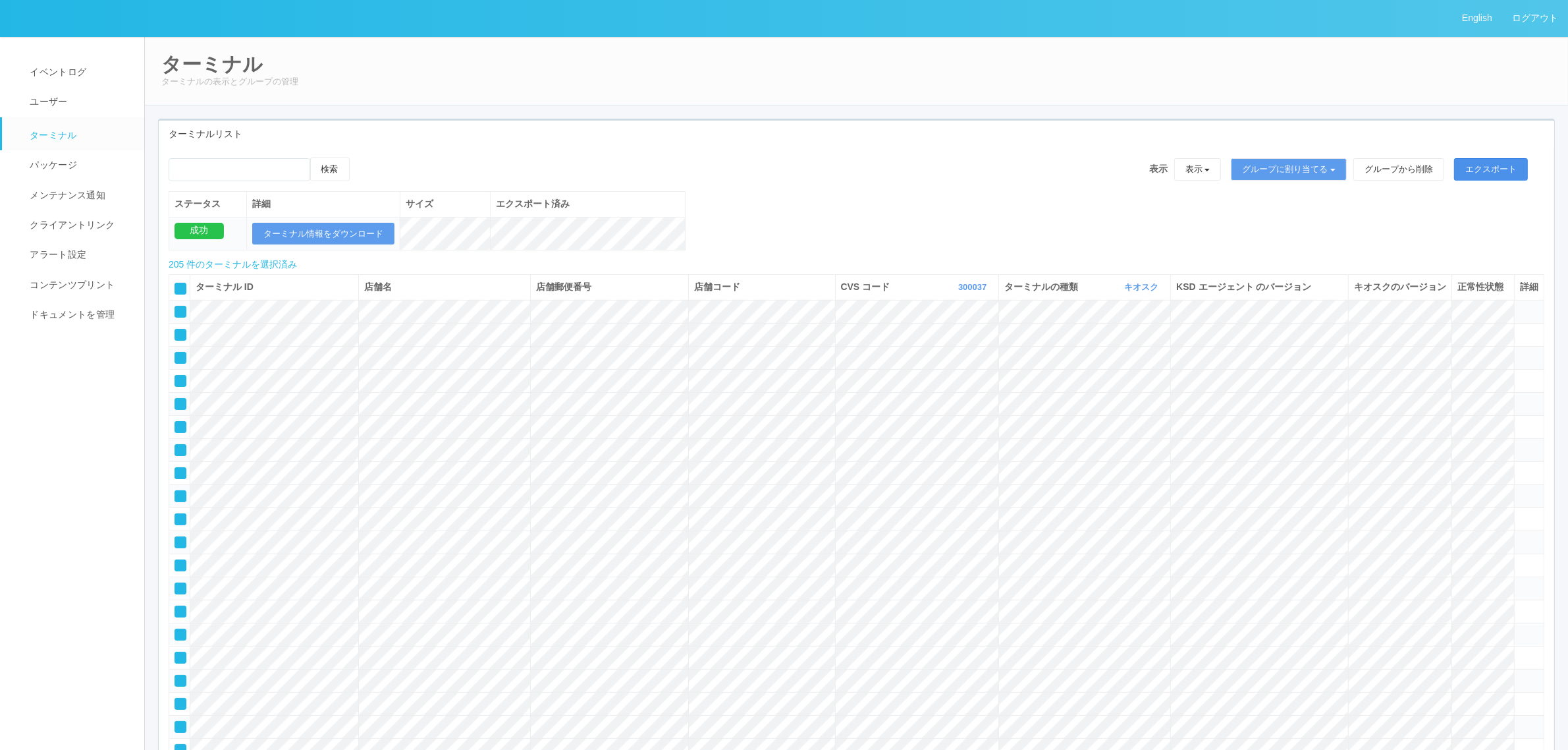
click at [1489, 165] on button "エクスポート" at bounding box center [1491, 169] width 74 height 22
click at [327, 232] on button "ターミナル情報をダウンロード" at bounding box center [324, 234] width 143 height 22
click at [185, 300] on th at bounding box center [179, 287] width 21 height 25
click at [176, 284] on icon at bounding box center [176, 284] width 0 height 0
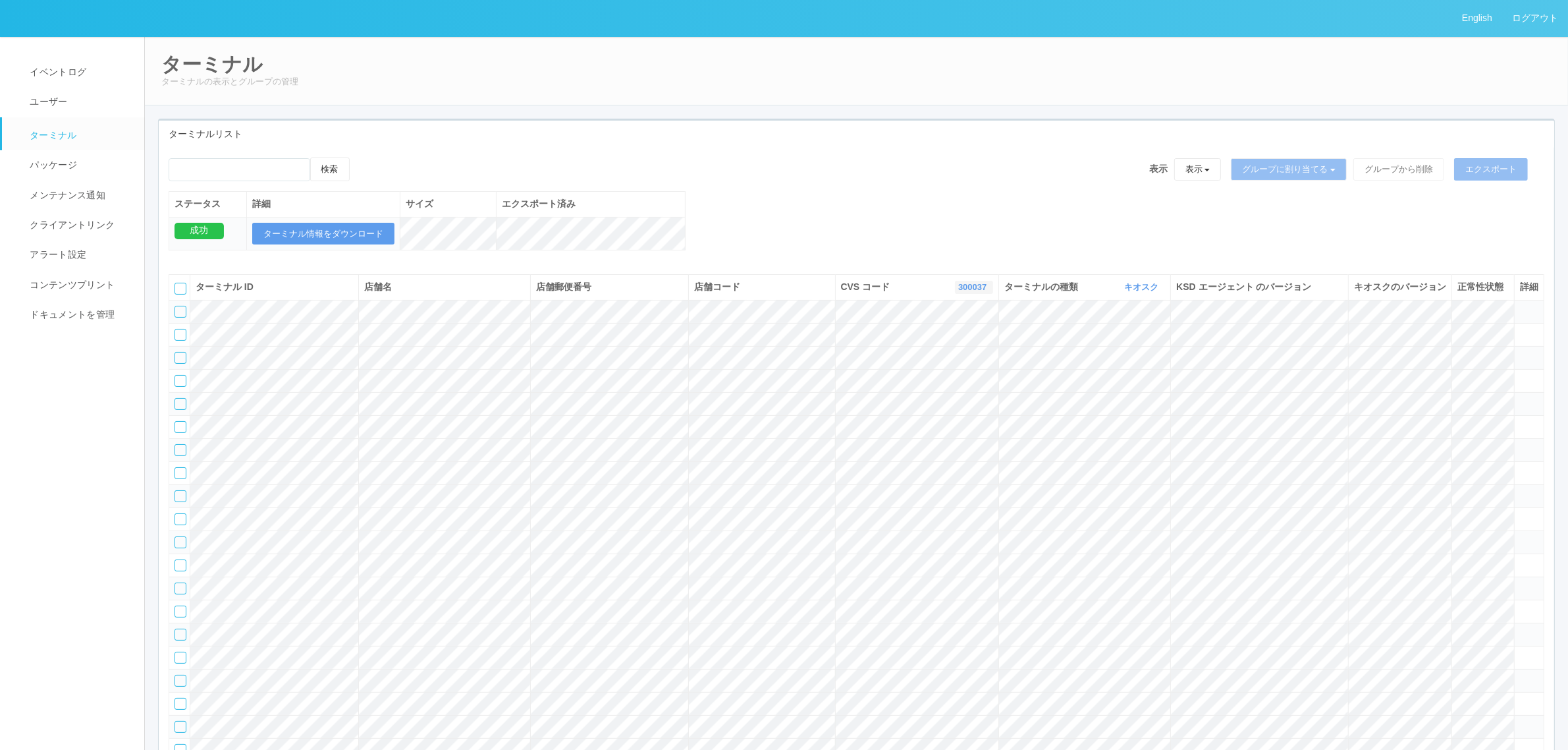
click at [970, 292] on link "300037" at bounding box center [974, 287] width 31 height 10
click at [939, 348] on span "300019" at bounding box center [920, 342] width 38 height 10
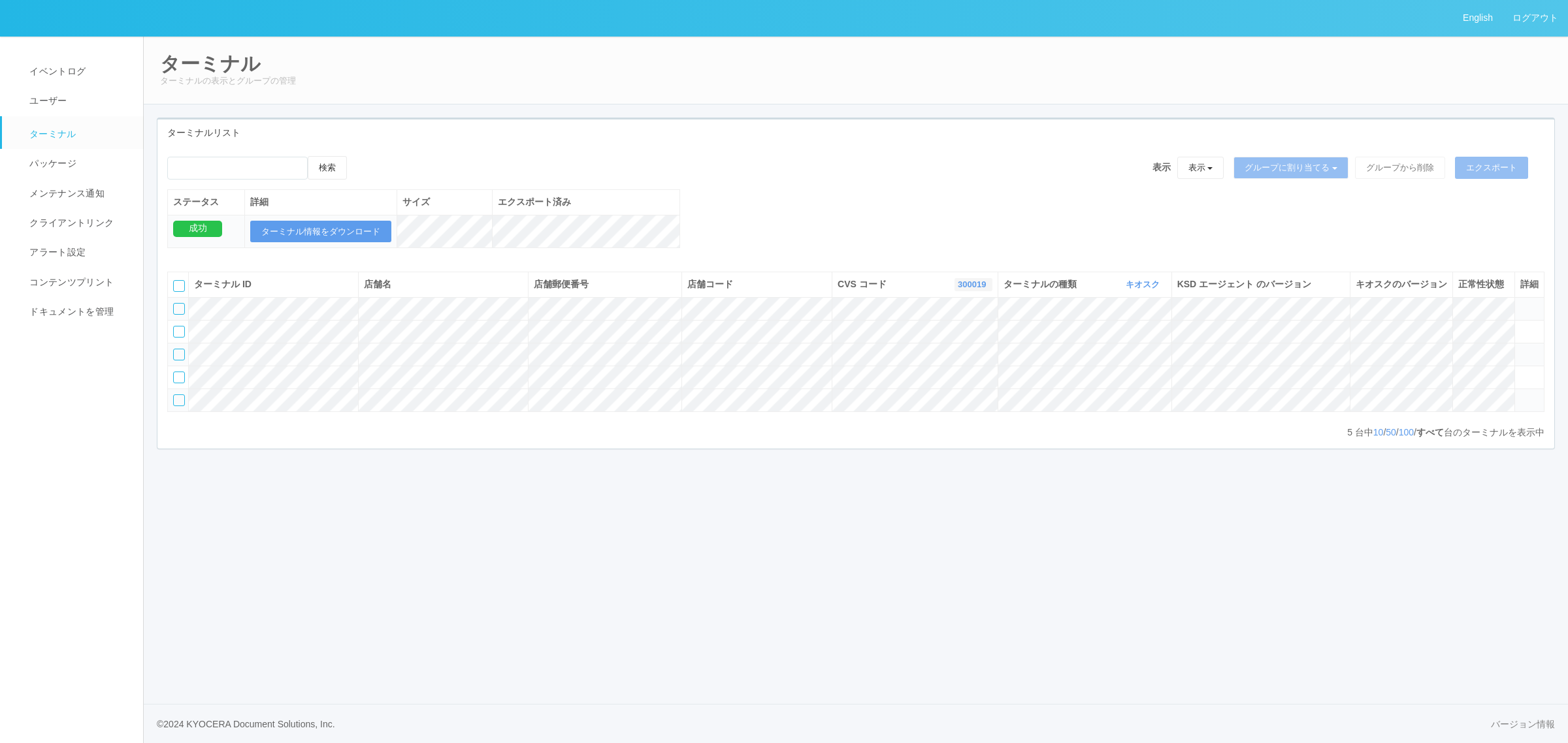
click at [962, 289] on link "300019" at bounding box center [973, 284] width 31 height 10
click at [918, 248] on div "検索 表示 表示 すべてのターミナル 未割り当てのターミナル グループを追加 グループ名を編集 アーカイブ済みのターミナル グループに割り当てる グループを追…" at bounding box center [855, 209] width 1396 height 106
click at [988, 291] on button "300019" at bounding box center [973, 284] width 38 height 13
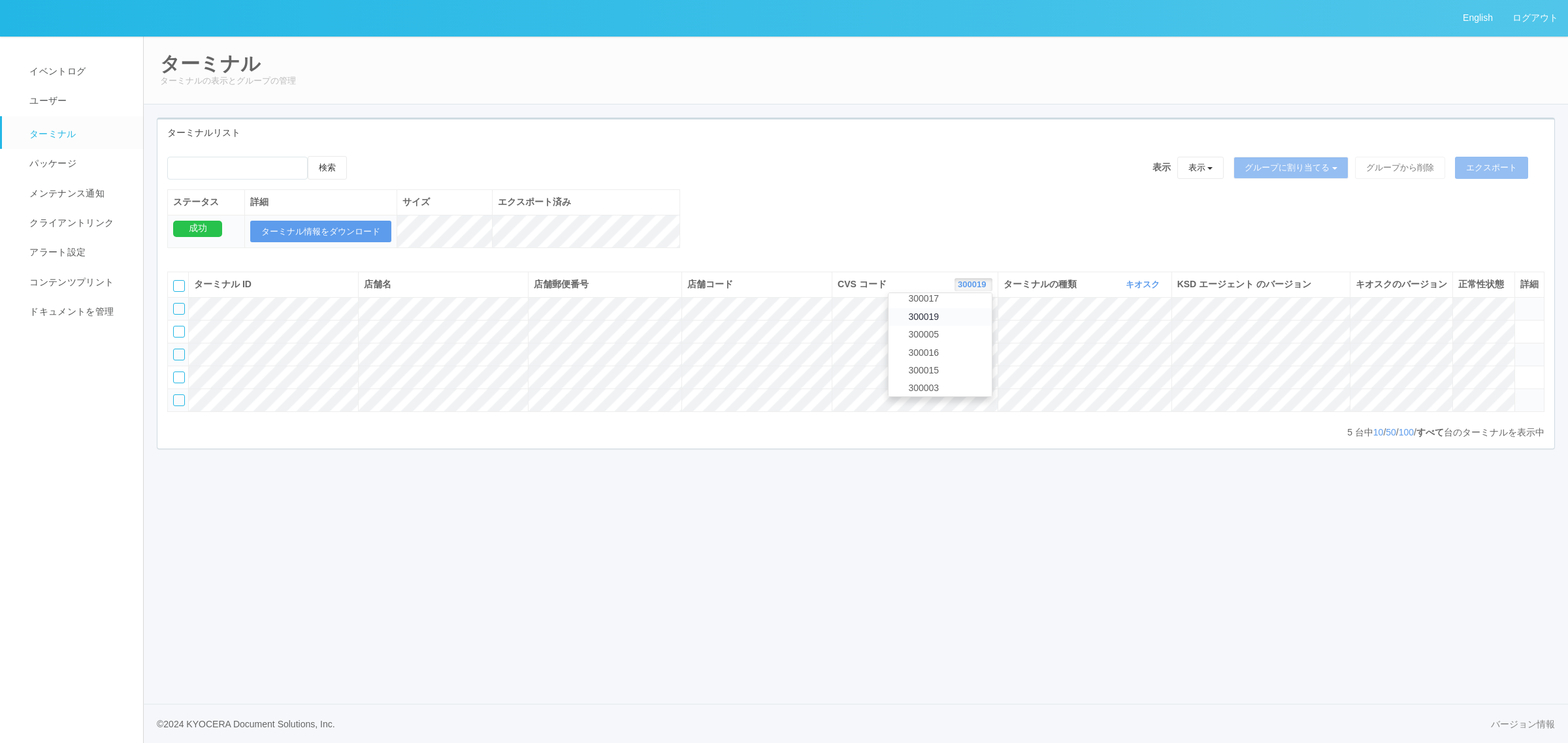
click at [958, 325] on link "300019" at bounding box center [940, 317] width 103 height 17
click at [958, 289] on link "300019" at bounding box center [973, 284] width 31 height 10
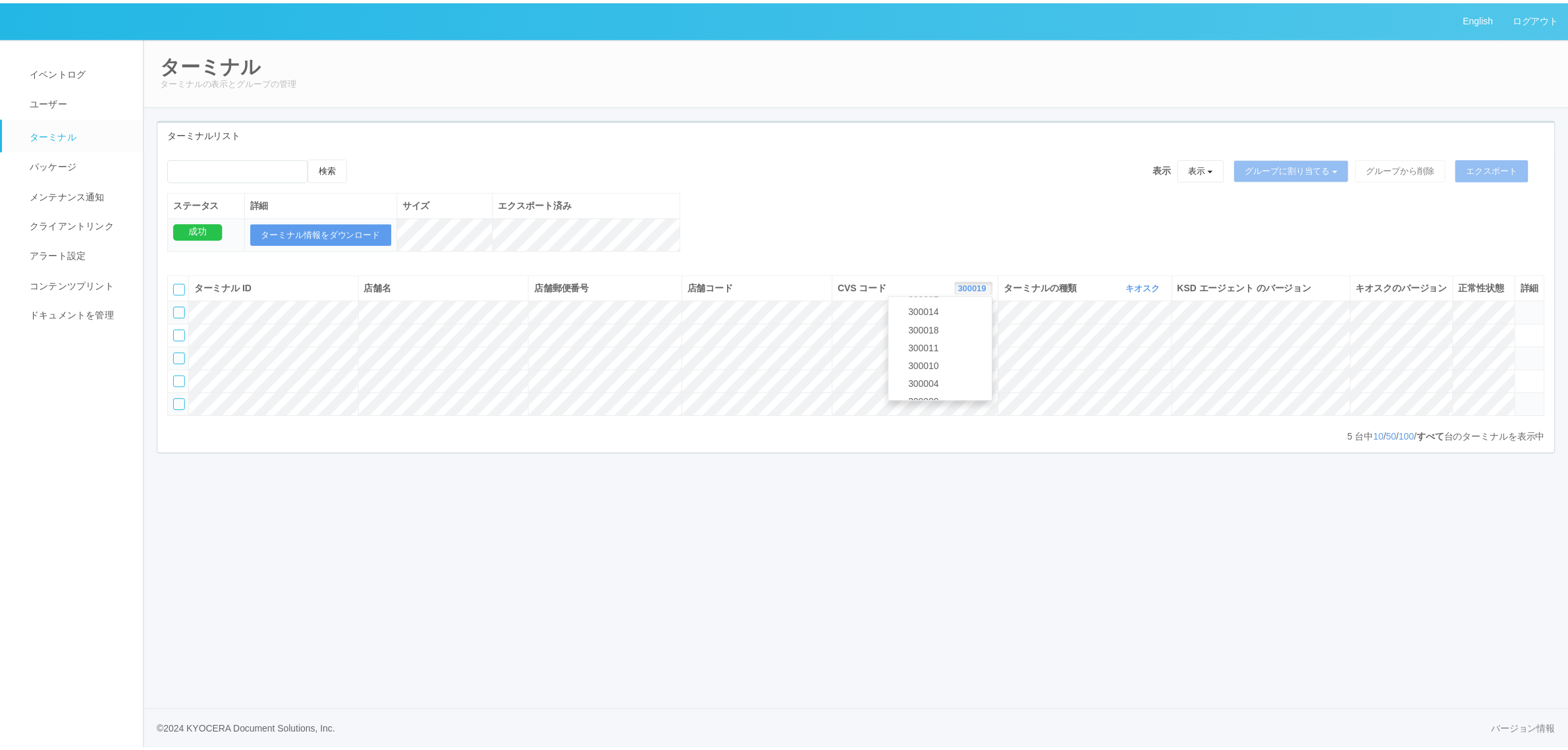
scroll to position [405, 0]
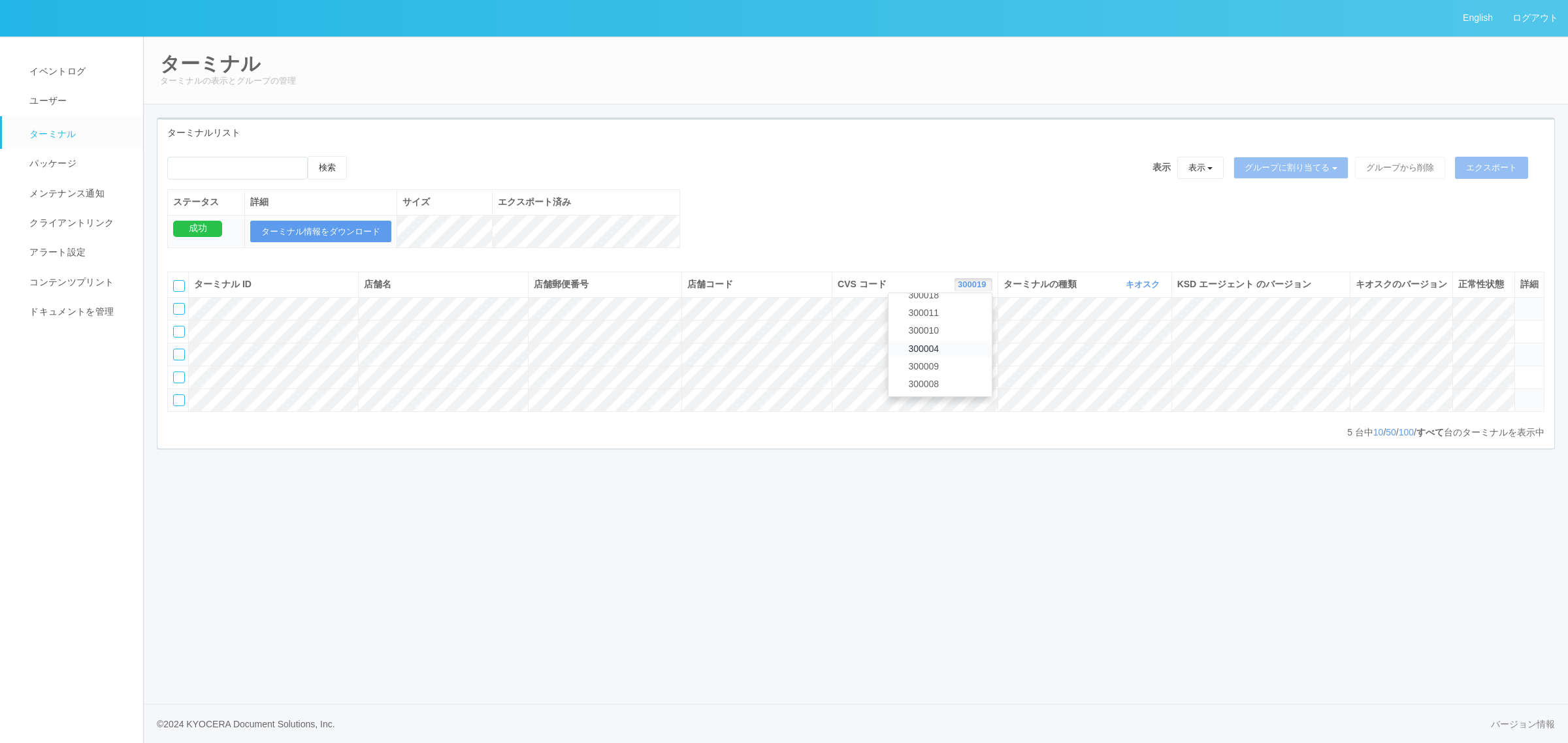
click at [947, 355] on link "300004" at bounding box center [940, 348] width 103 height 17
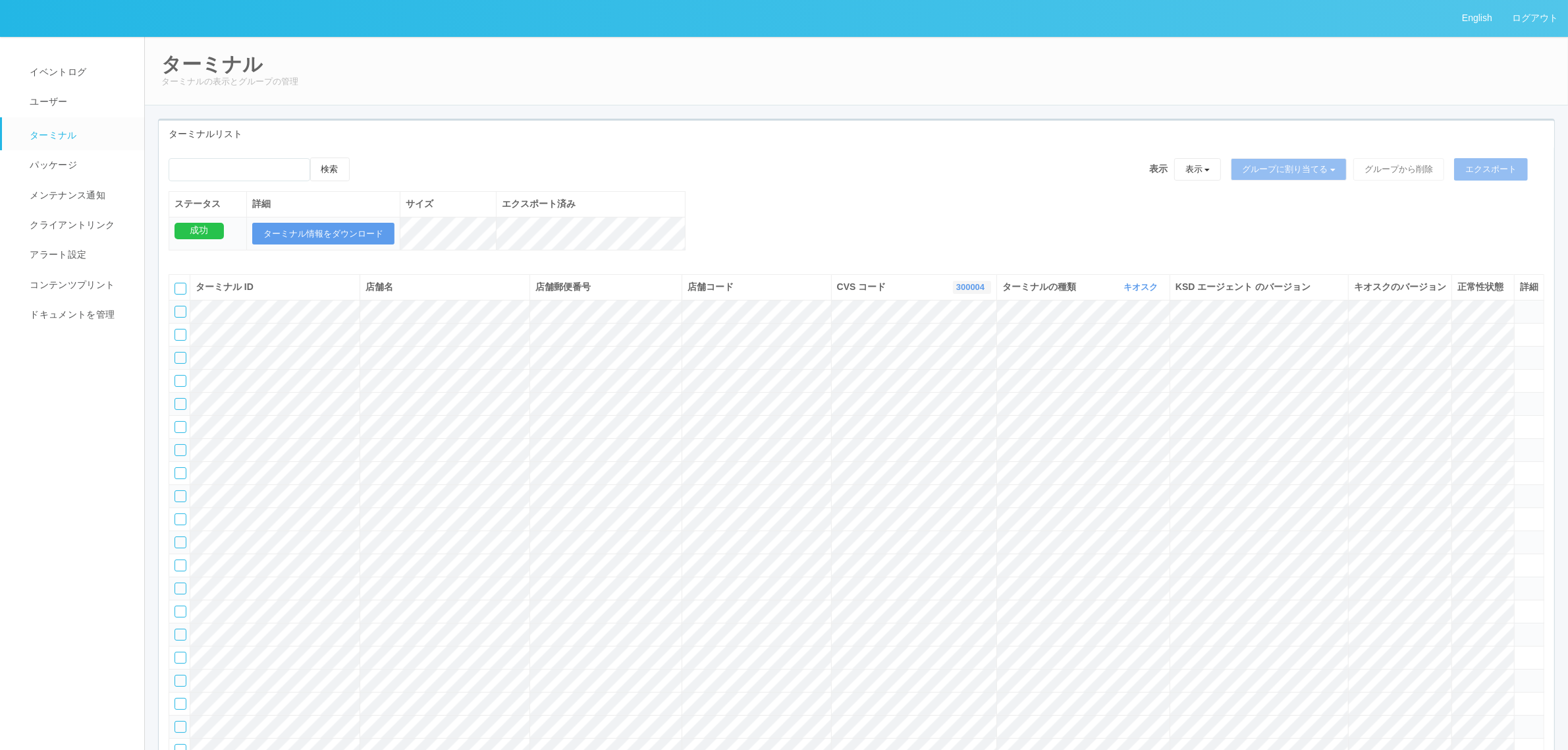
click at [973, 292] on link "300004" at bounding box center [971, 287] width 31 height 10
click at [975, 292] on link "300004" at bounding box center [971, 287] width 31 height 10
click at [951, 388] on link "300009" at bounding box center [939, 378] width 104 height 18
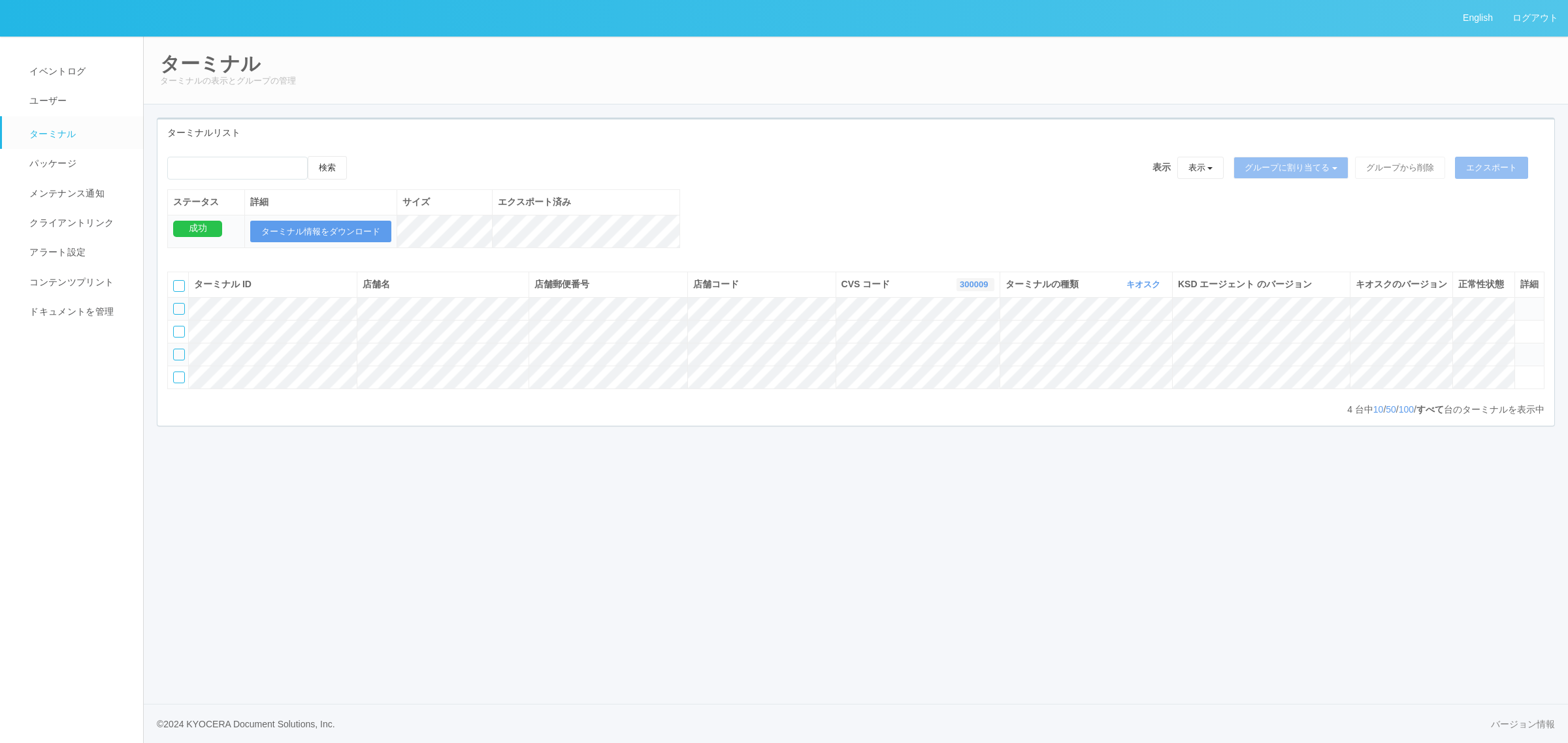
click at [974, 289] on link "300009" at bounding box center [975, 284] width 31 height 10
click at [956, 366] on link "300004" at bounding box center [942, 357] width 103 height 17
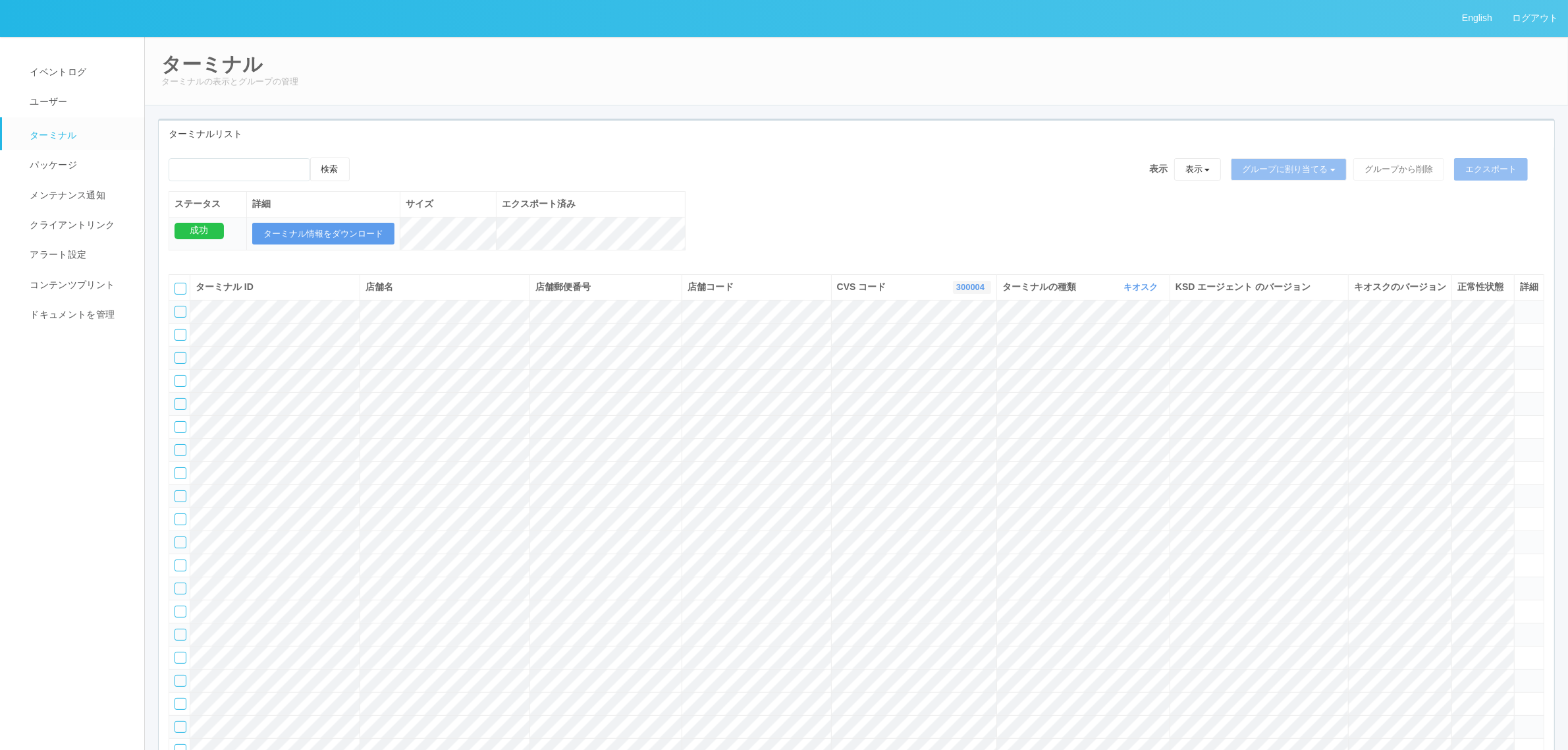
click at [973, 292] on link "300004" at bounding box center [971, 287] width 31 height 10
click at [942, 345] on link "300019" at bounding box center [939, 336] width 104 height 18
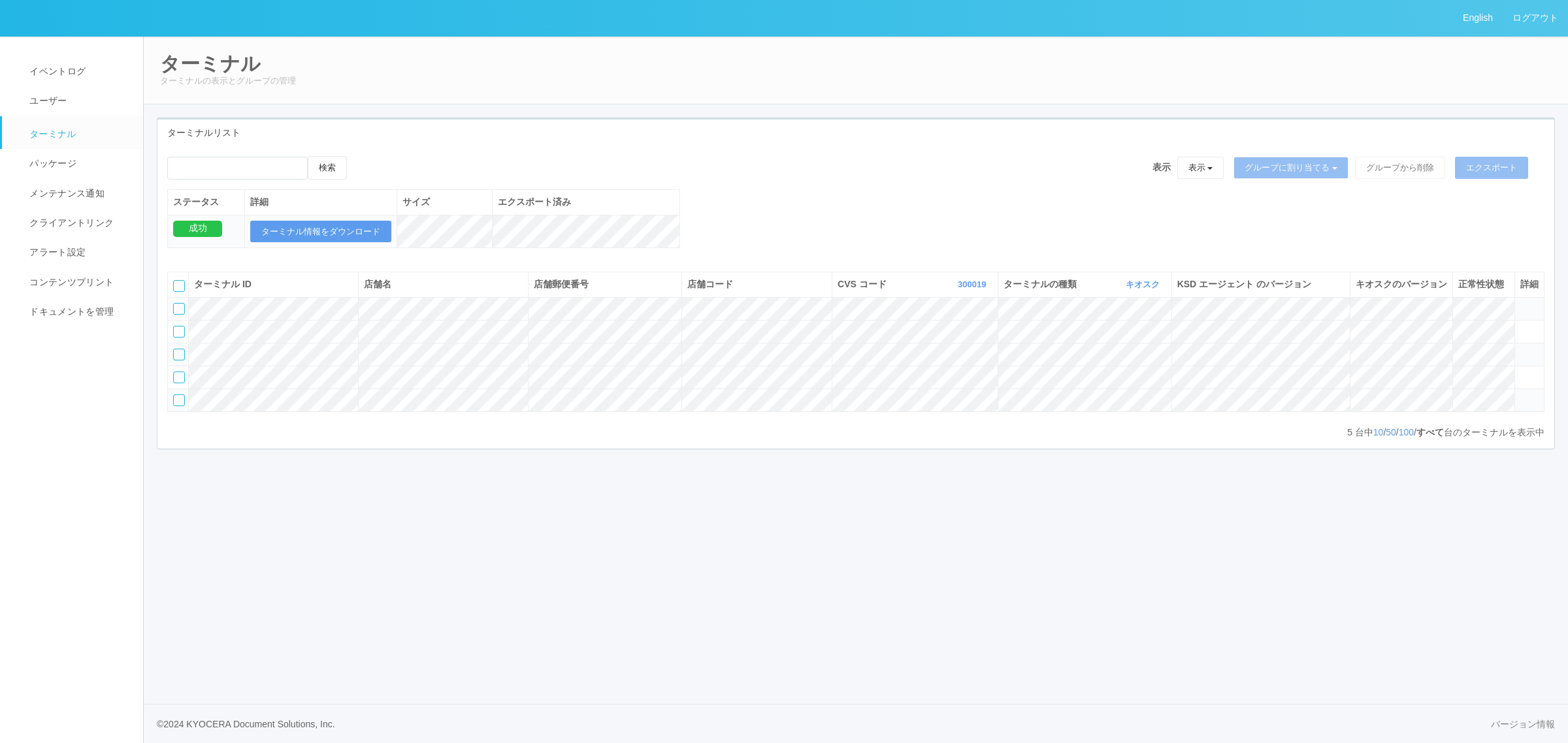
click at [752, 320] on tr at bounding box center [855, 308] width 1377 height 23
